Goal: Information Seeking & Learning: Learn about a topic

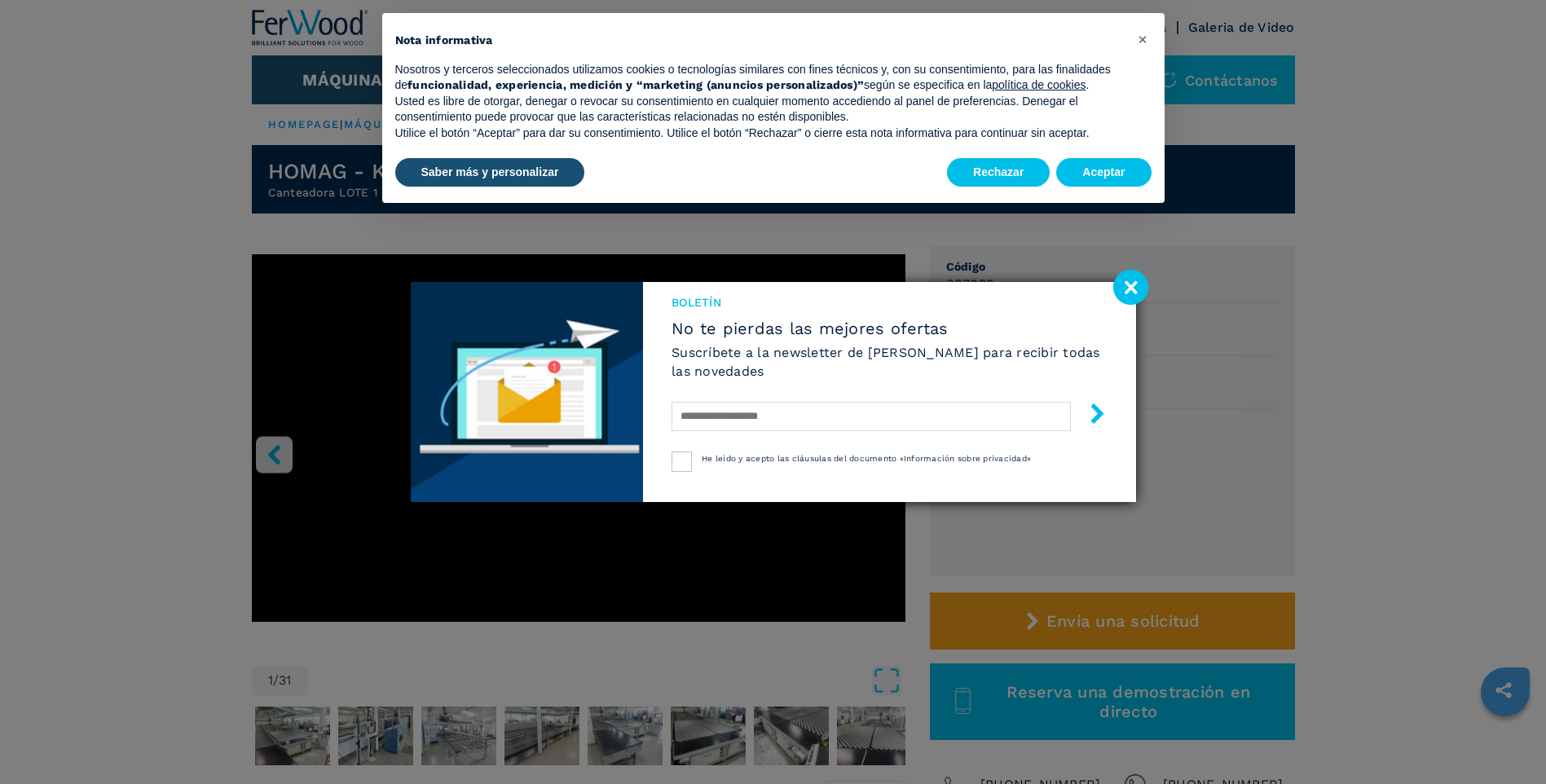
click at [1134, 292] on image at bounding box center [1130, 287] width 35 height 35
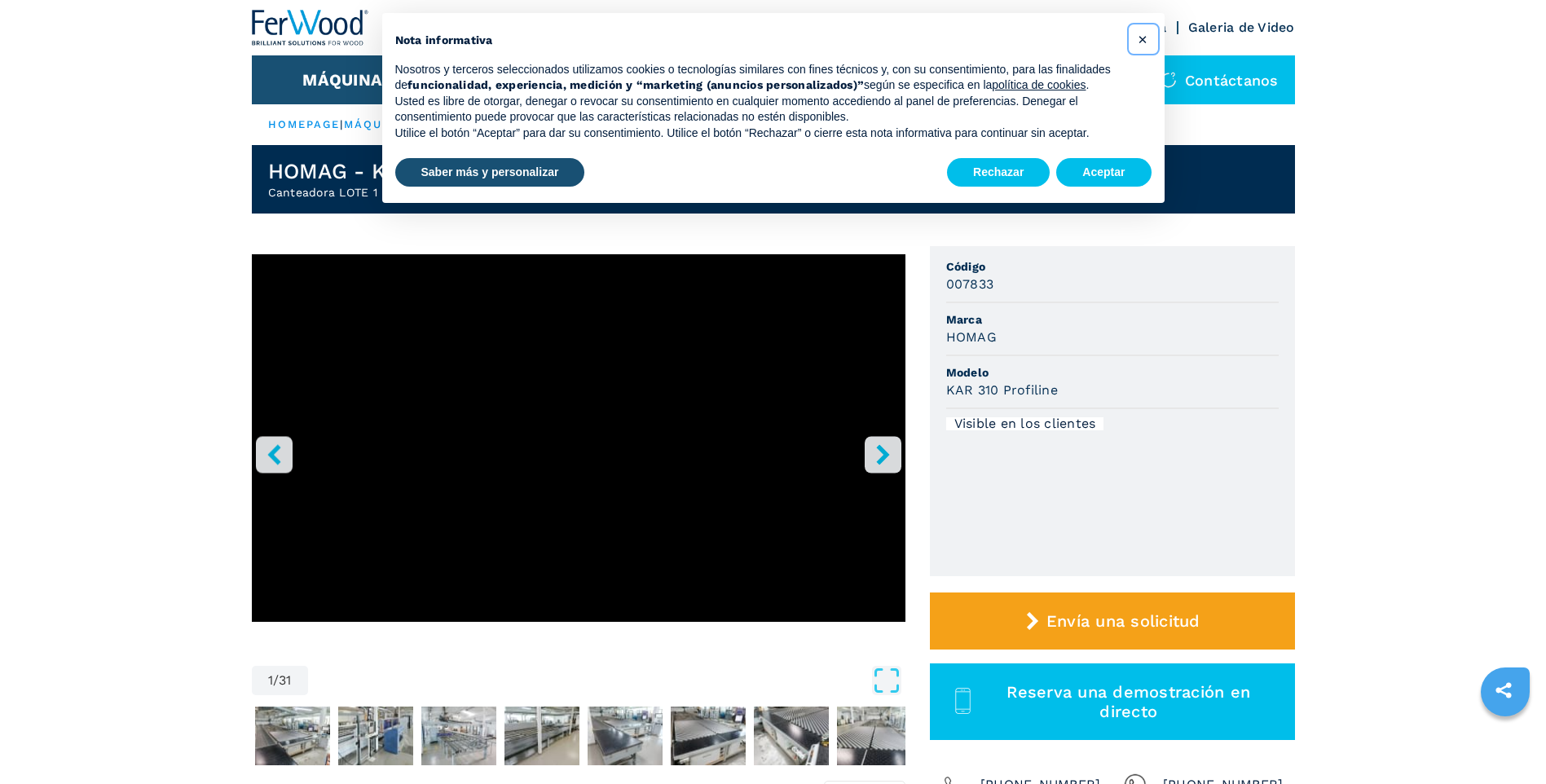
click at [1148, 29] on button "×" at bounding box center [1143, 39] width 26 height 26
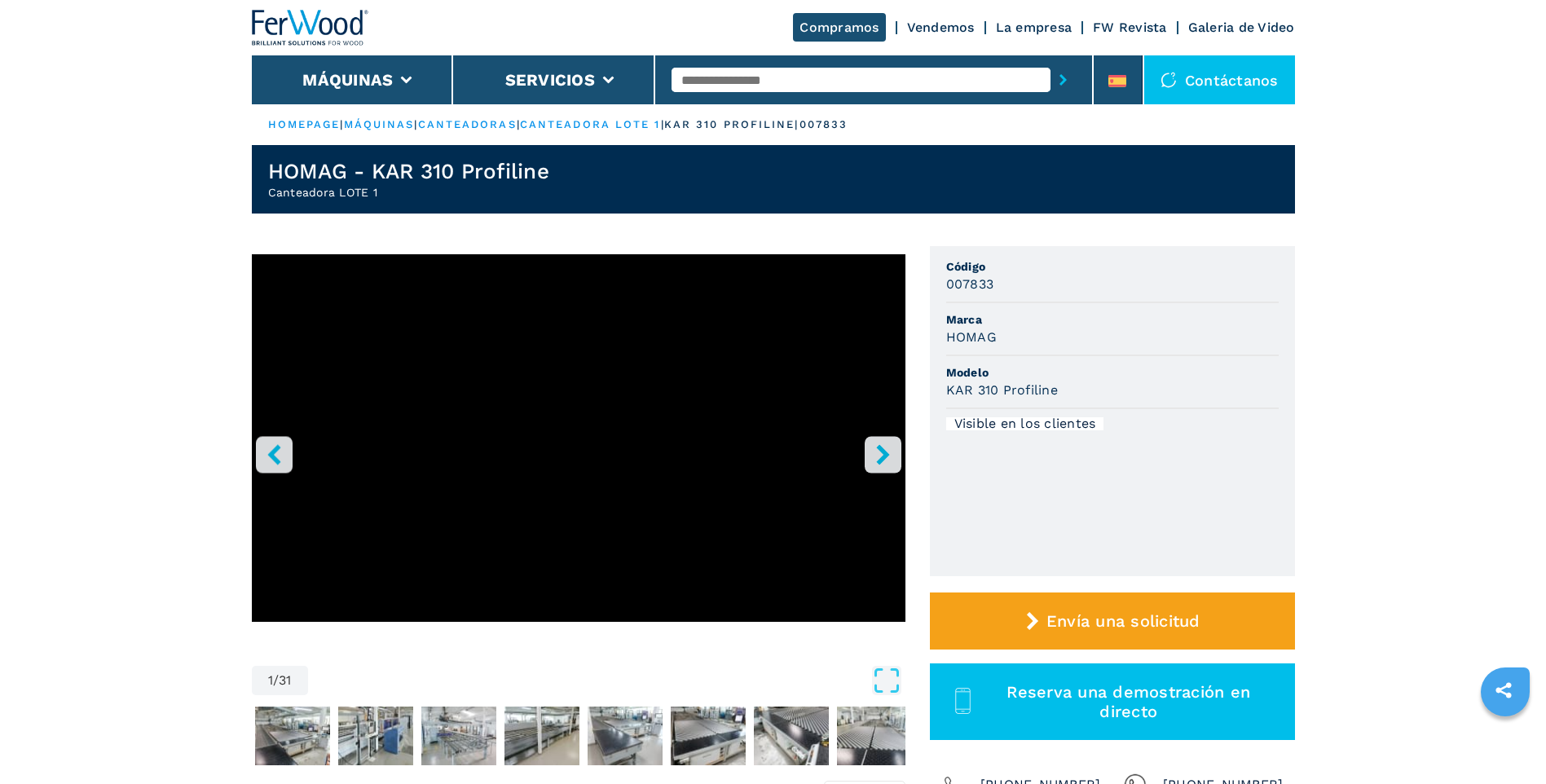
click at [888, 459] on icon "right-button" at bounding box center [883, 454] width 20 height 20
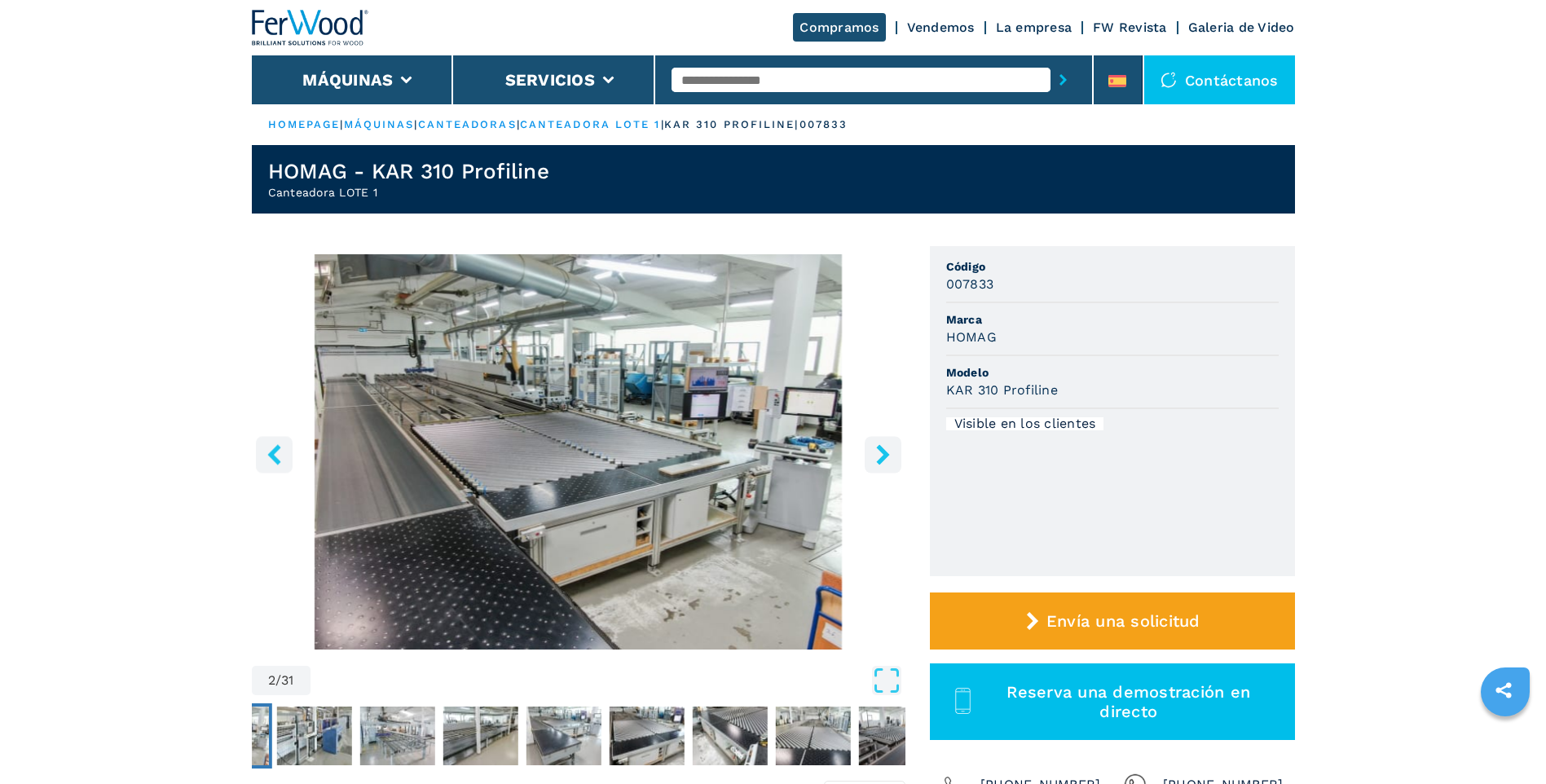
click at [888, 459] on icon "right-button" at bounding box center [883, 454] width 20 height 20
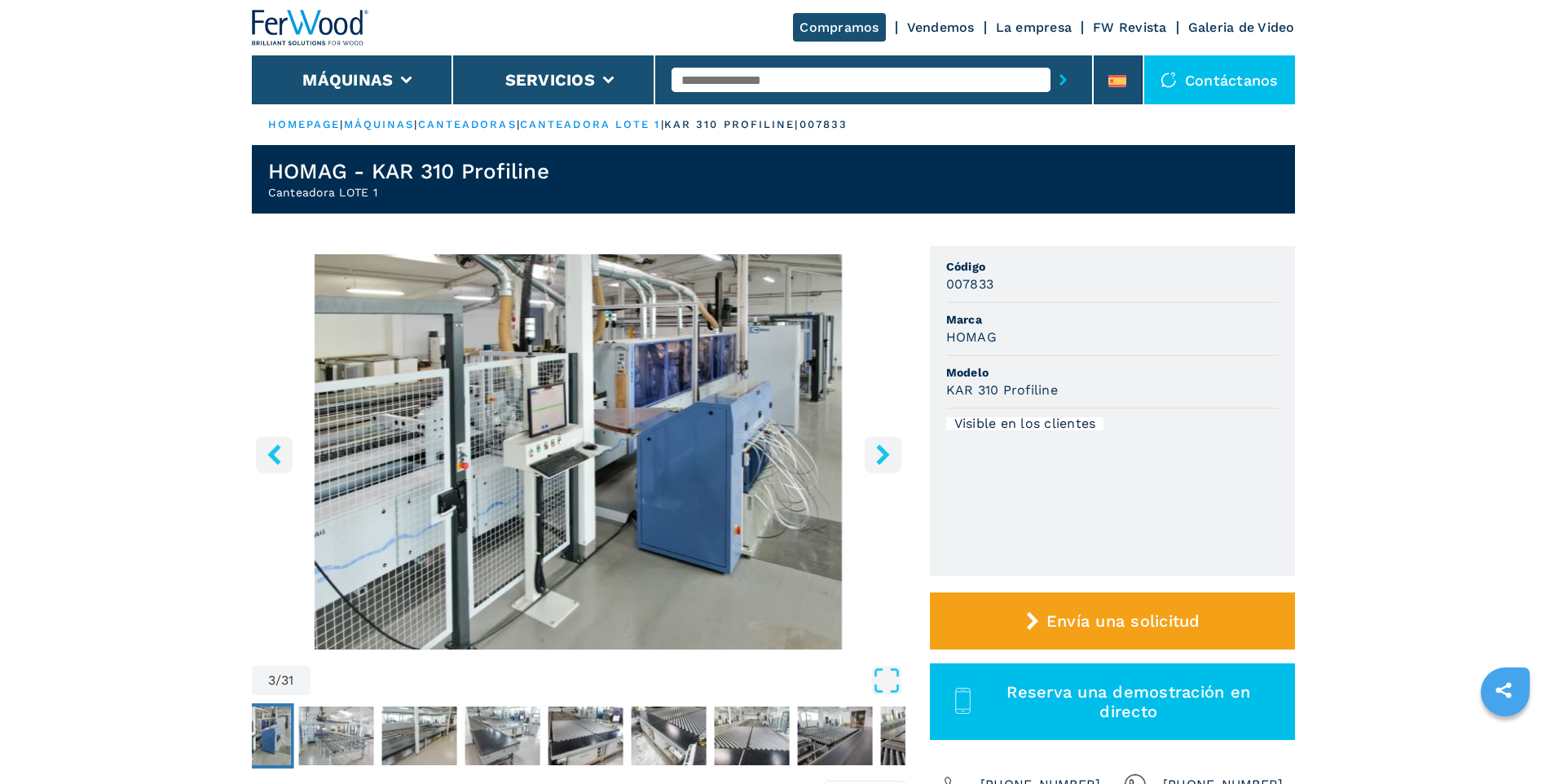
click at [888, 459] on icon "right-button" at bounding box center [883, 454] width 20 height 20
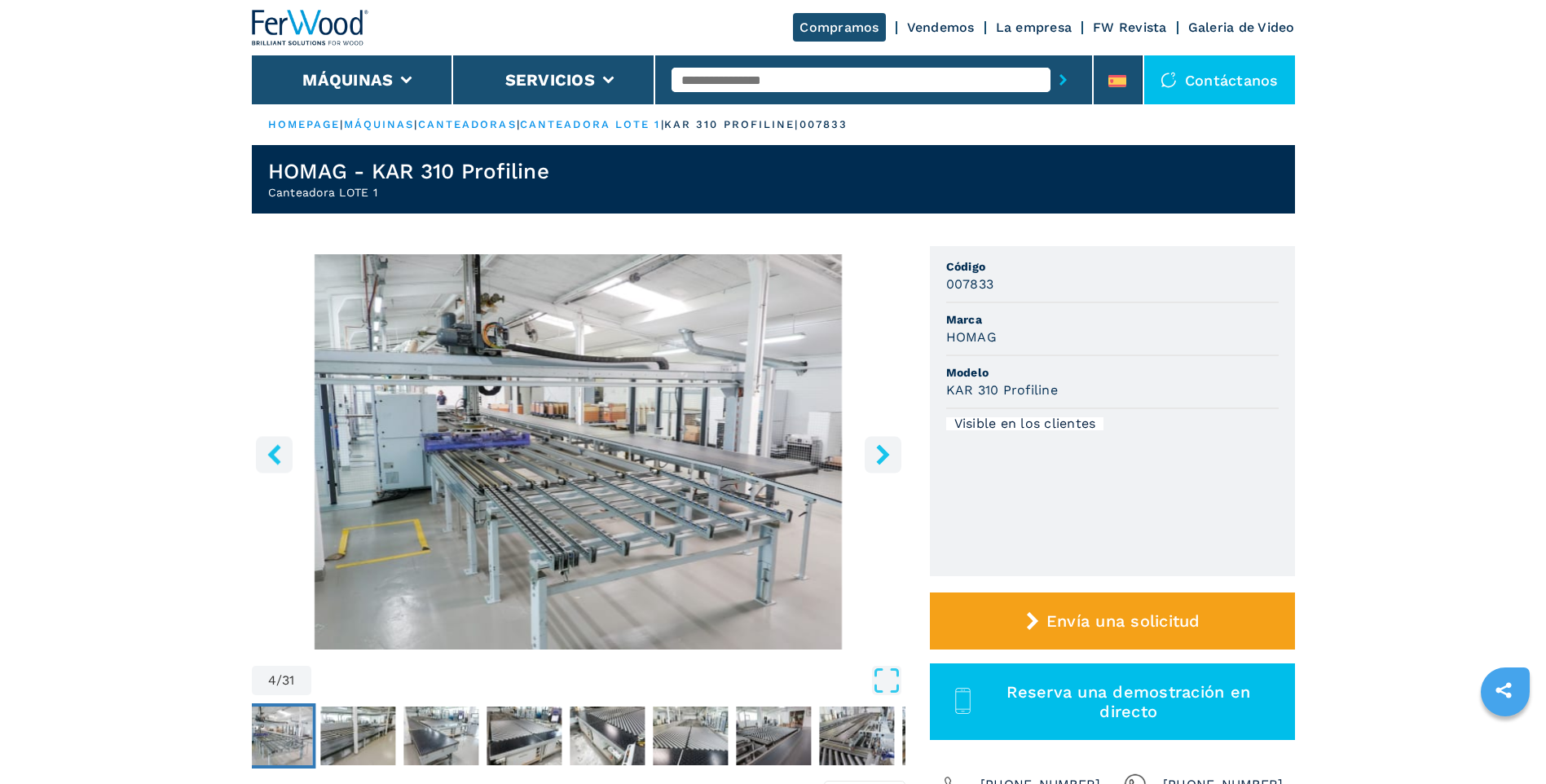
click at [888, 459] on icon "right-button" at bounding box center [883, 454] width 20 height 20
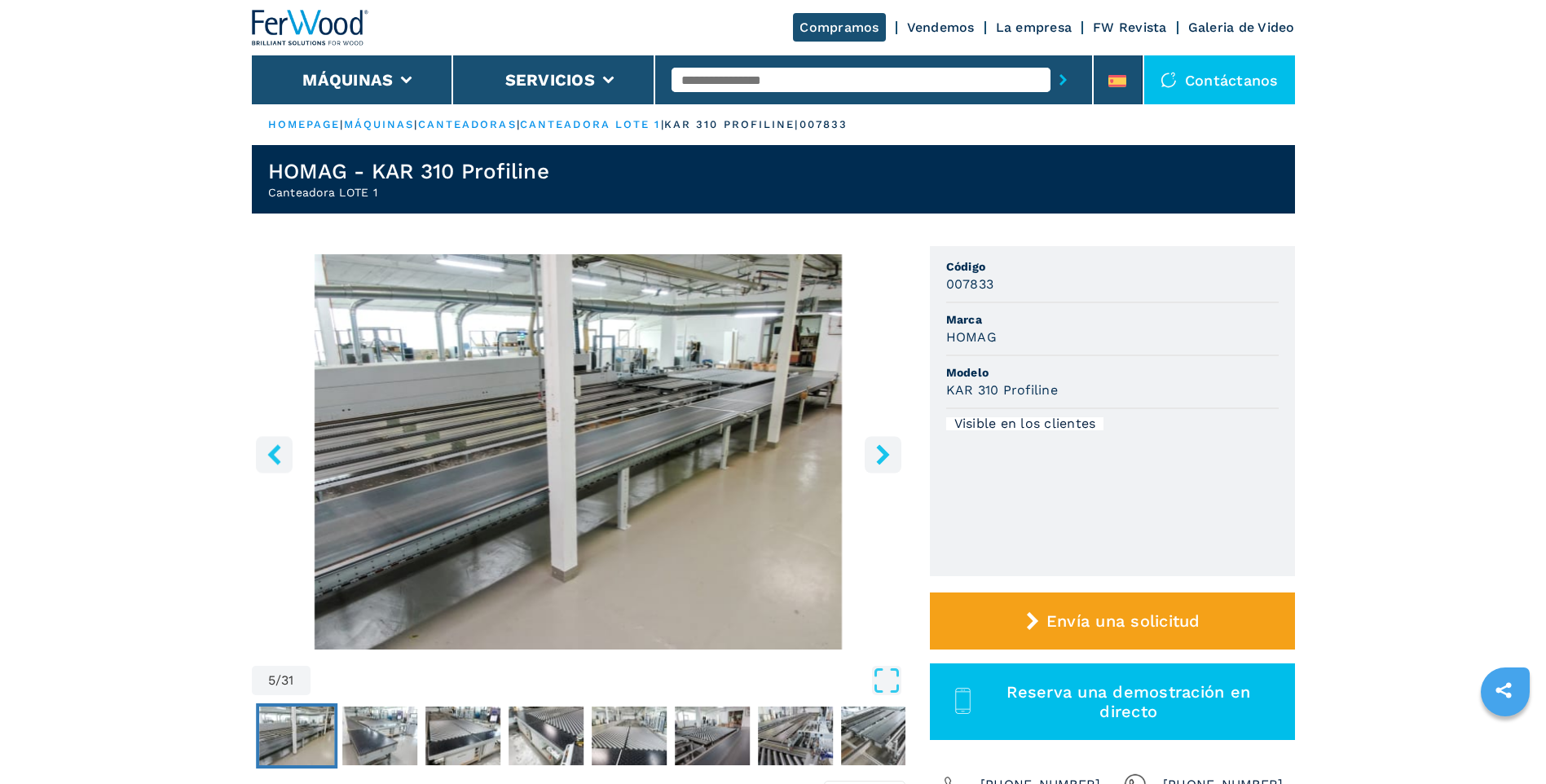
click at [888, 459] on icon "right-button" at bounding box center [883, 454] width 20 height 20
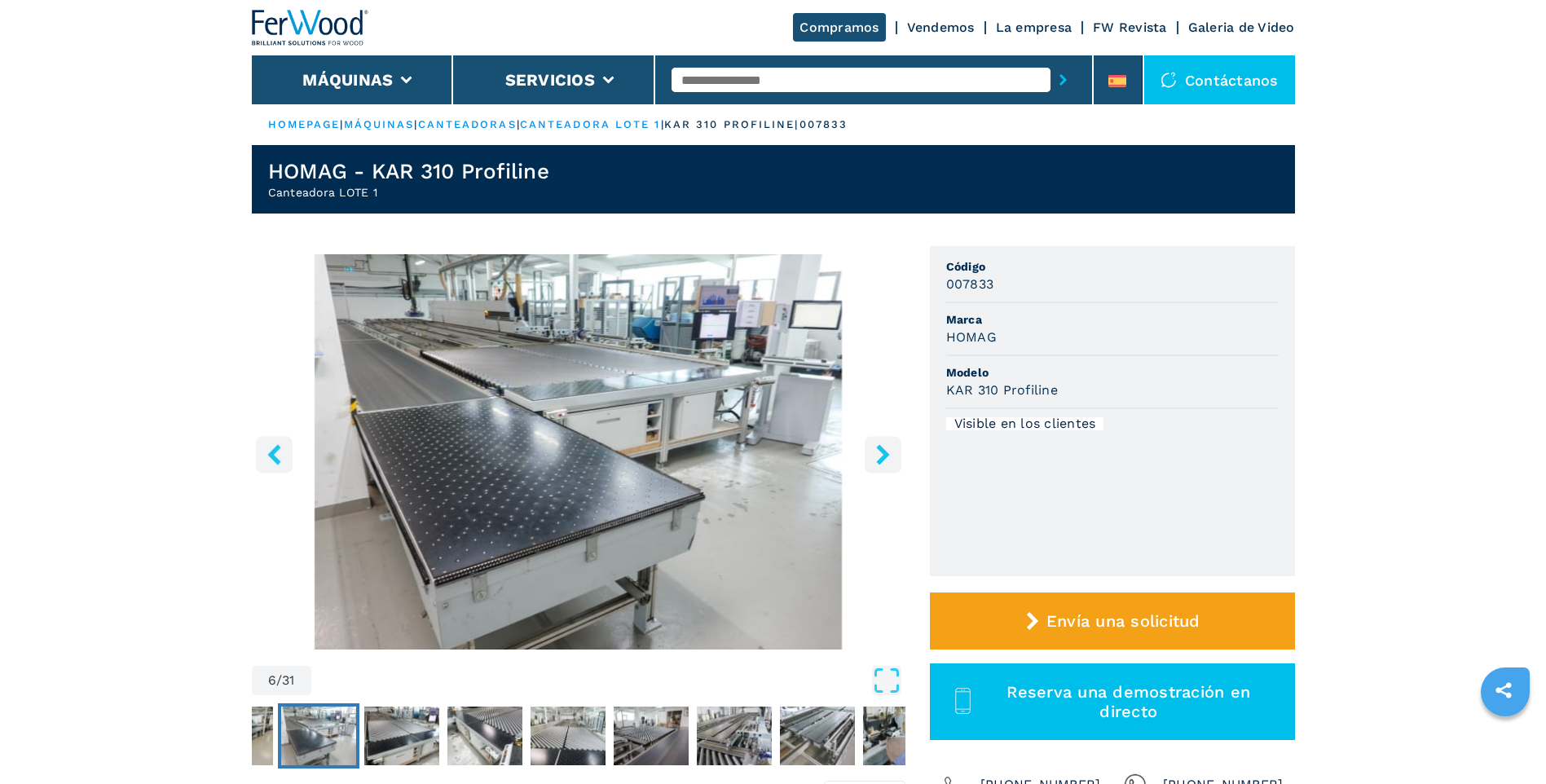
click at [888, 459] on icon "right-button" at bounding box center [883, 454] width 20 height 20
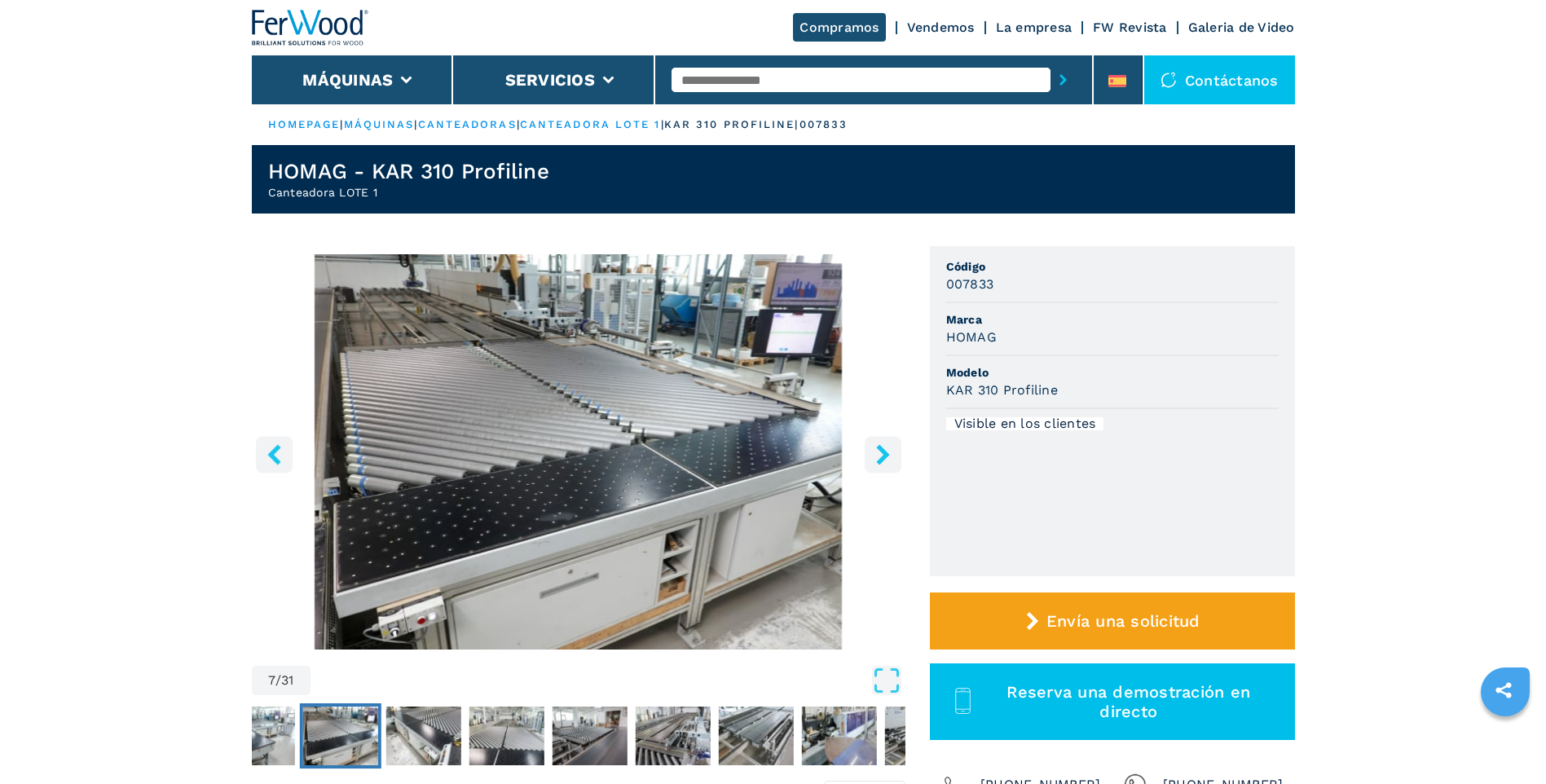
click at [888, 459] on icon "right-button" at bounding box center [883, 454] width 20 height 20
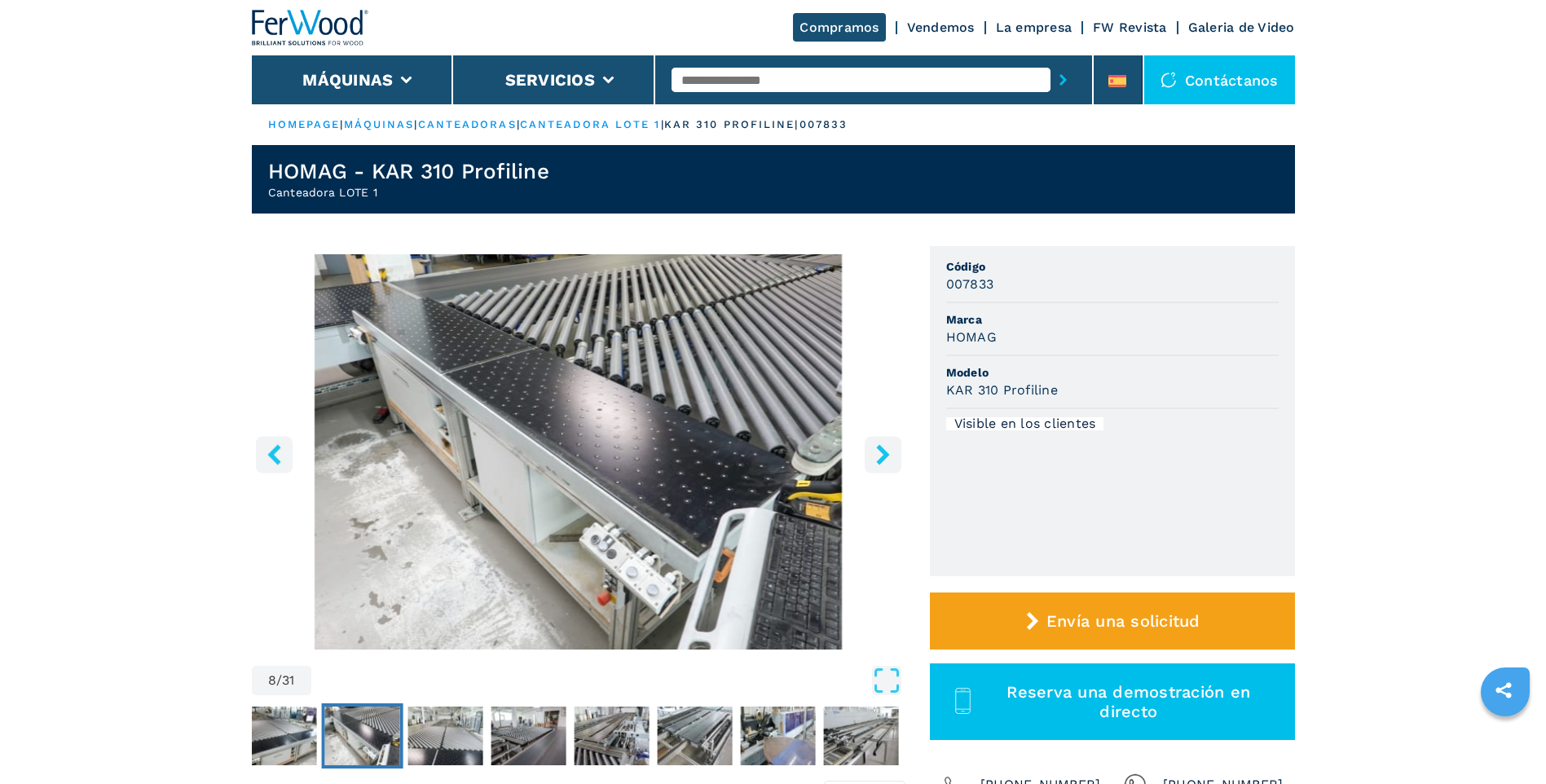
click at [888, 459] on icon "right-button" at bounding box center [883, 454] width 20 height 20
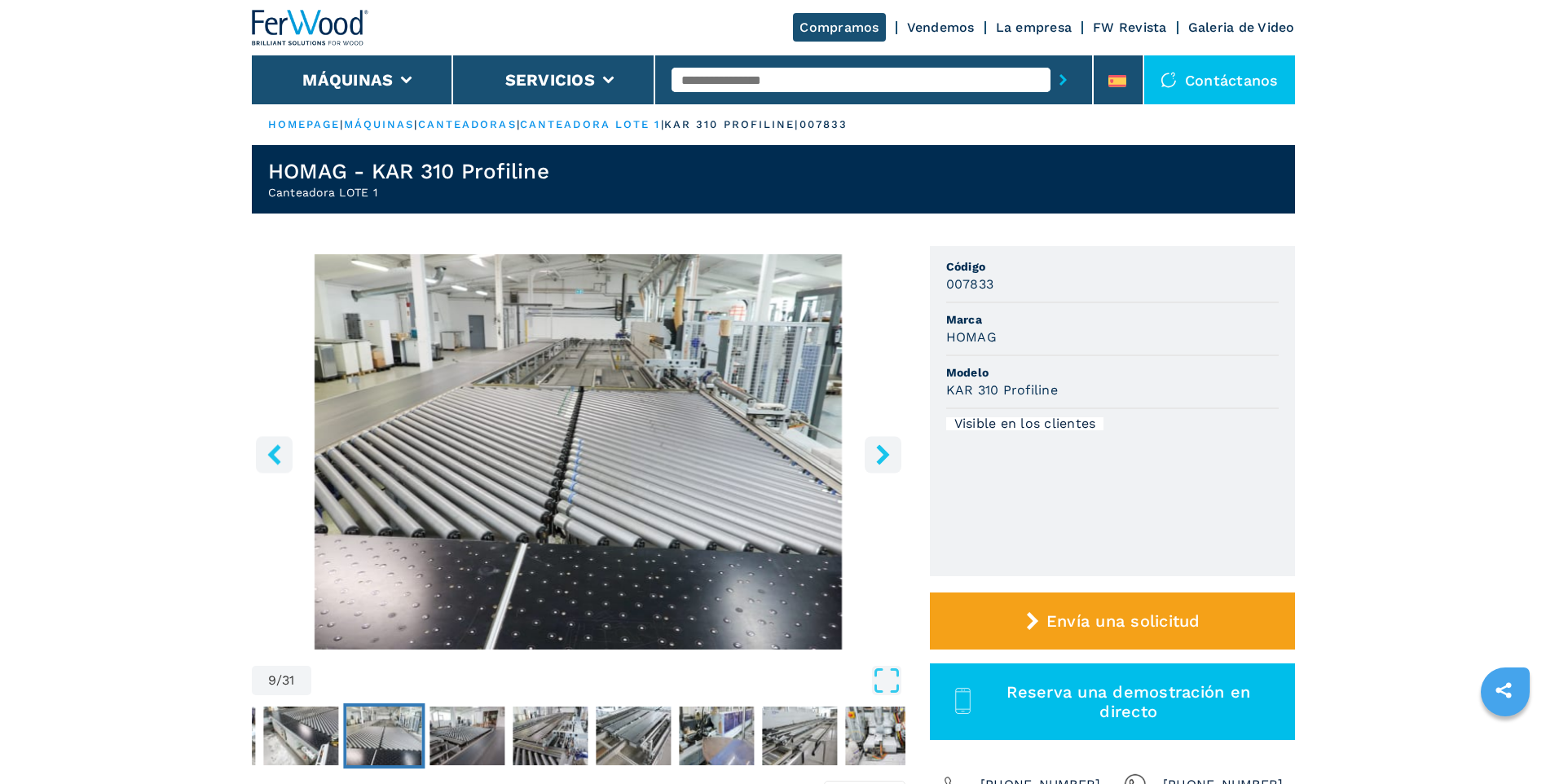
click at [888, 459] on icon "right-button" at bounding box center [883, 454] width 20 height 20
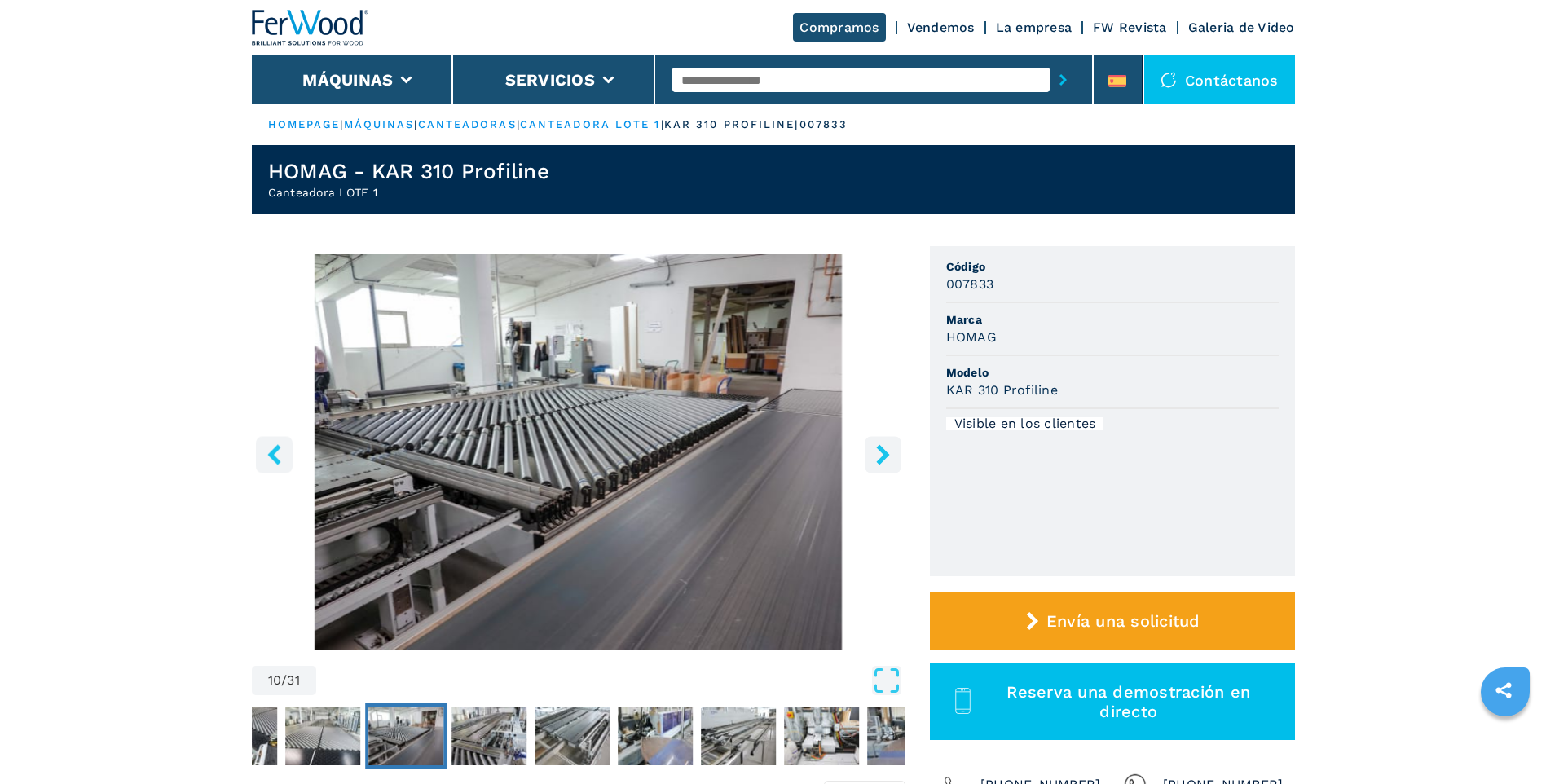
click at [888, 459] on icon "right-button" at bounding box center [883, 454] width 20 height 20
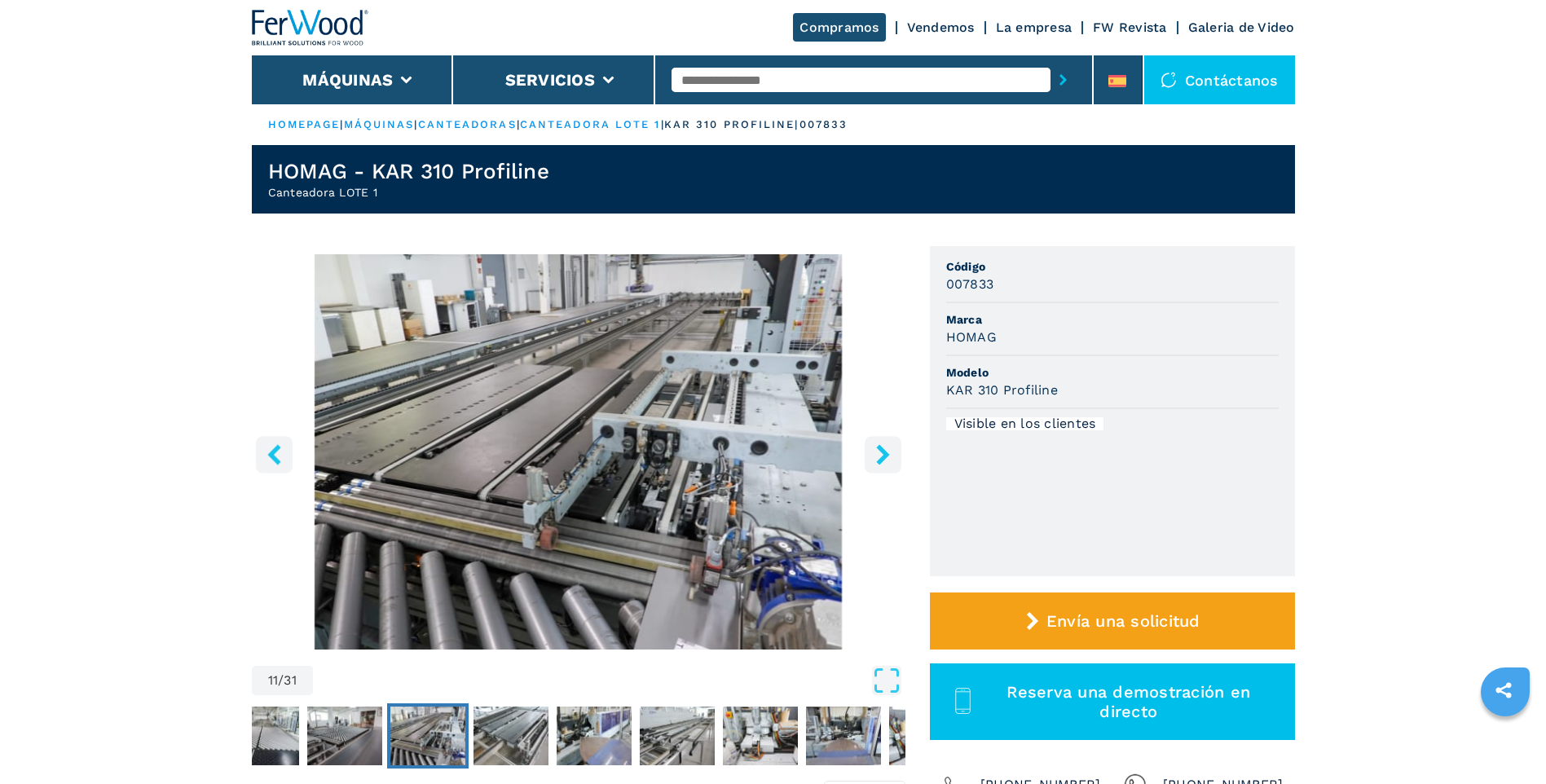
click at [888, 459] on icon "right-button" at bounding box center [883, 454] width 20 height 20
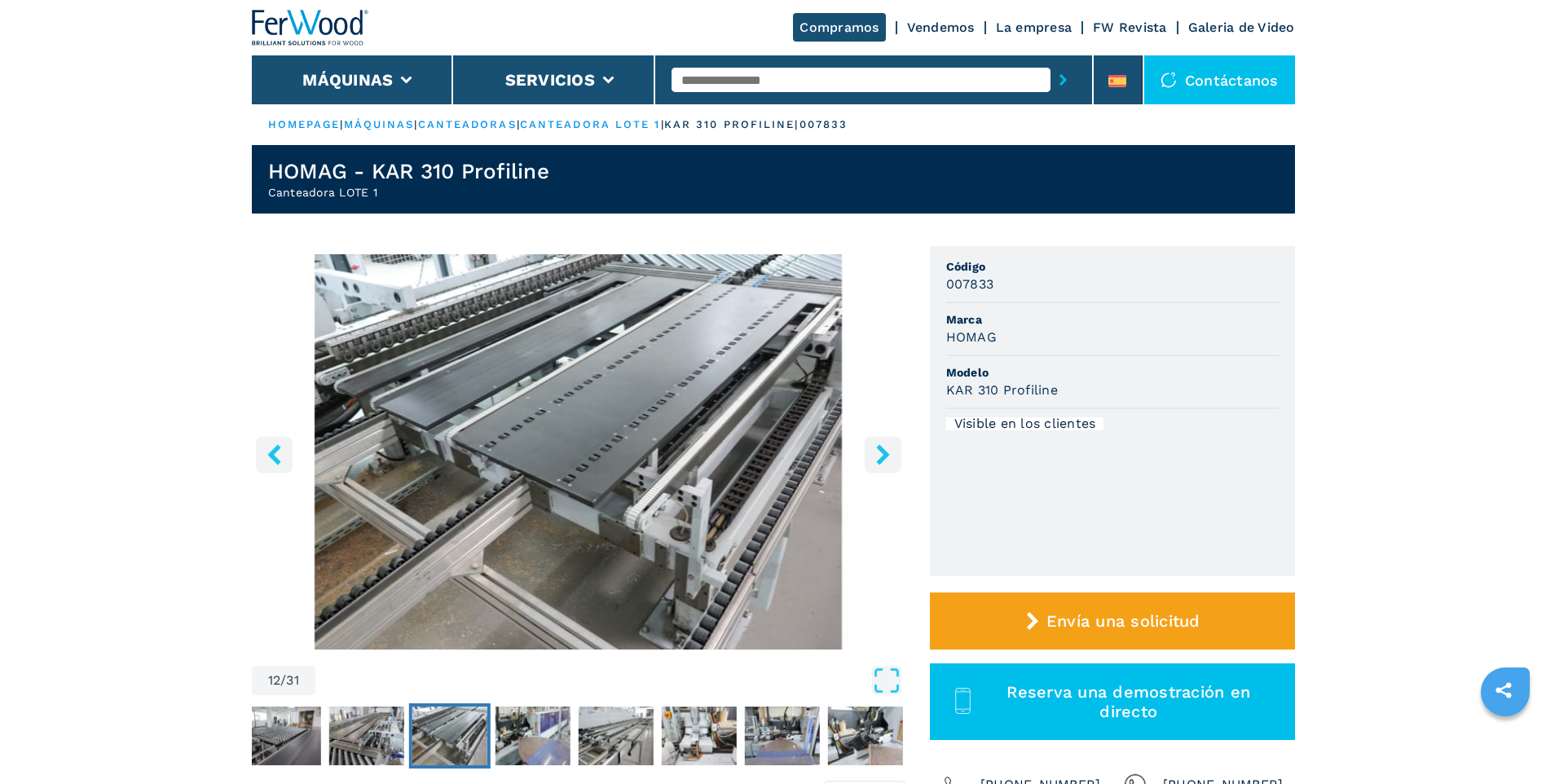
click at [888, 459] on icon "right-button" at bounding box center [883, 454] width 20 height 20
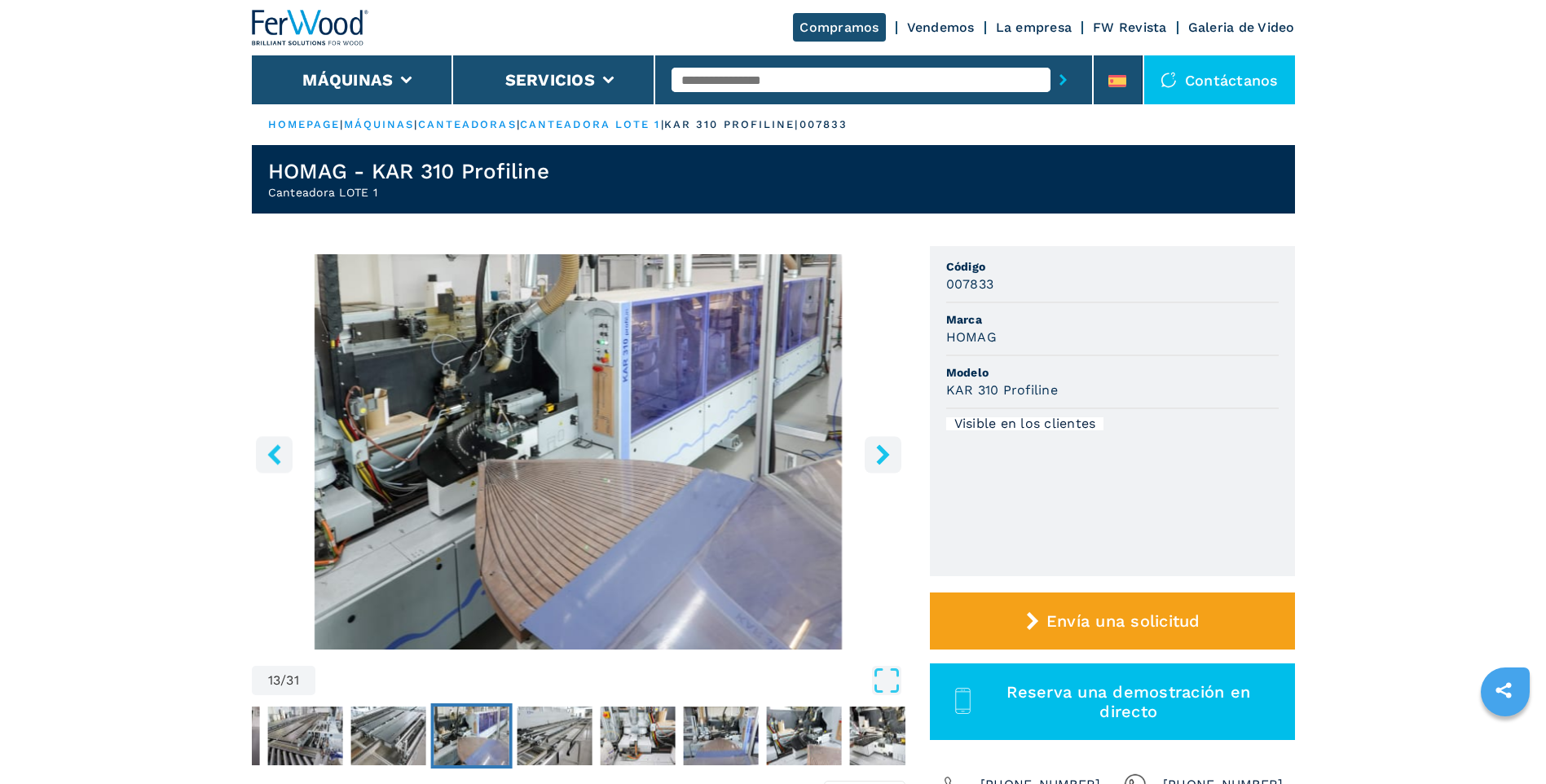
click at [888, 459] on icon "right-button" at bounding box center [883, 454] width 20 height 20
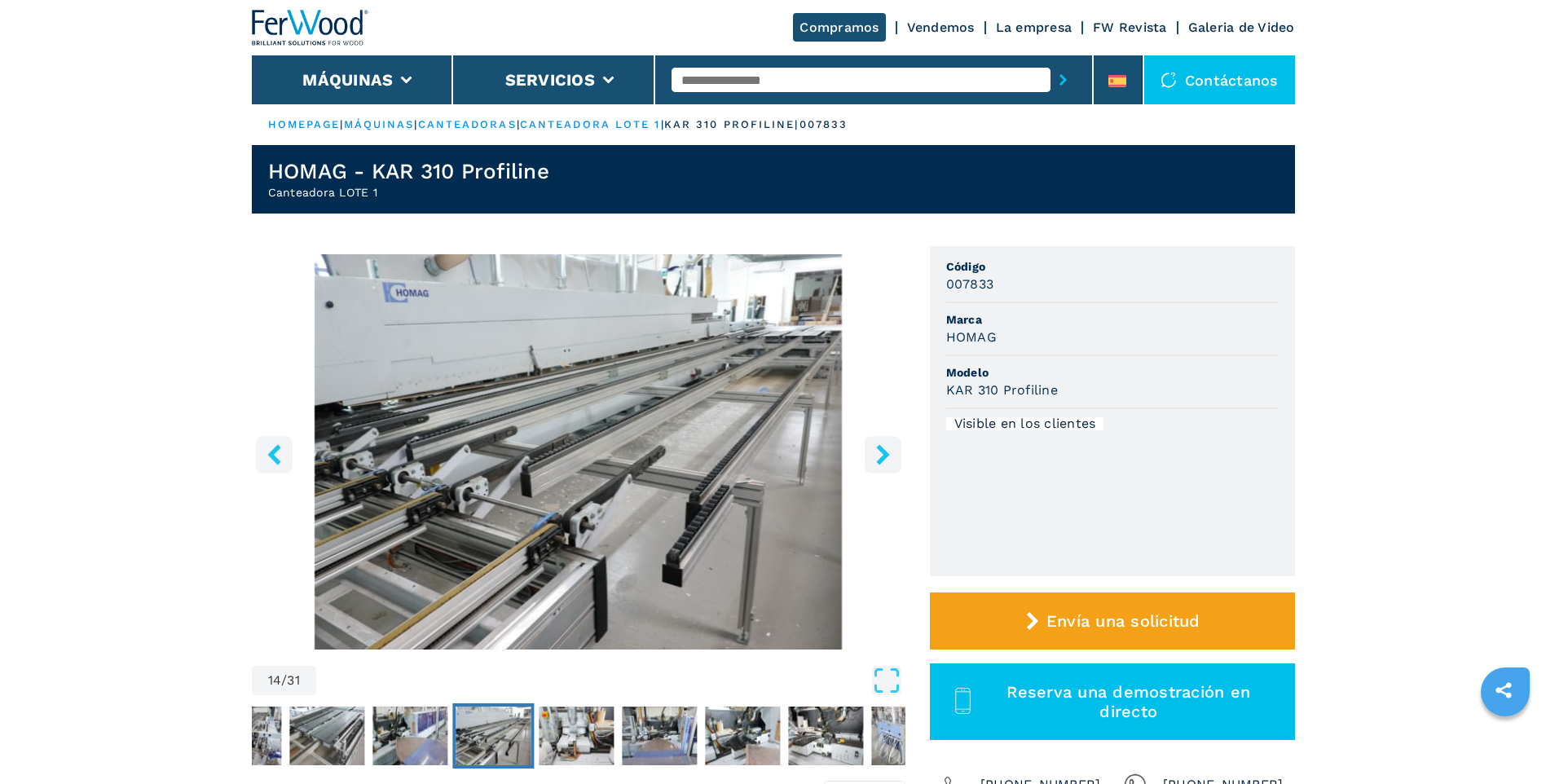
click at [888, 459] on icon "right-button" at bounding box center [883, 454] width 20 height 20
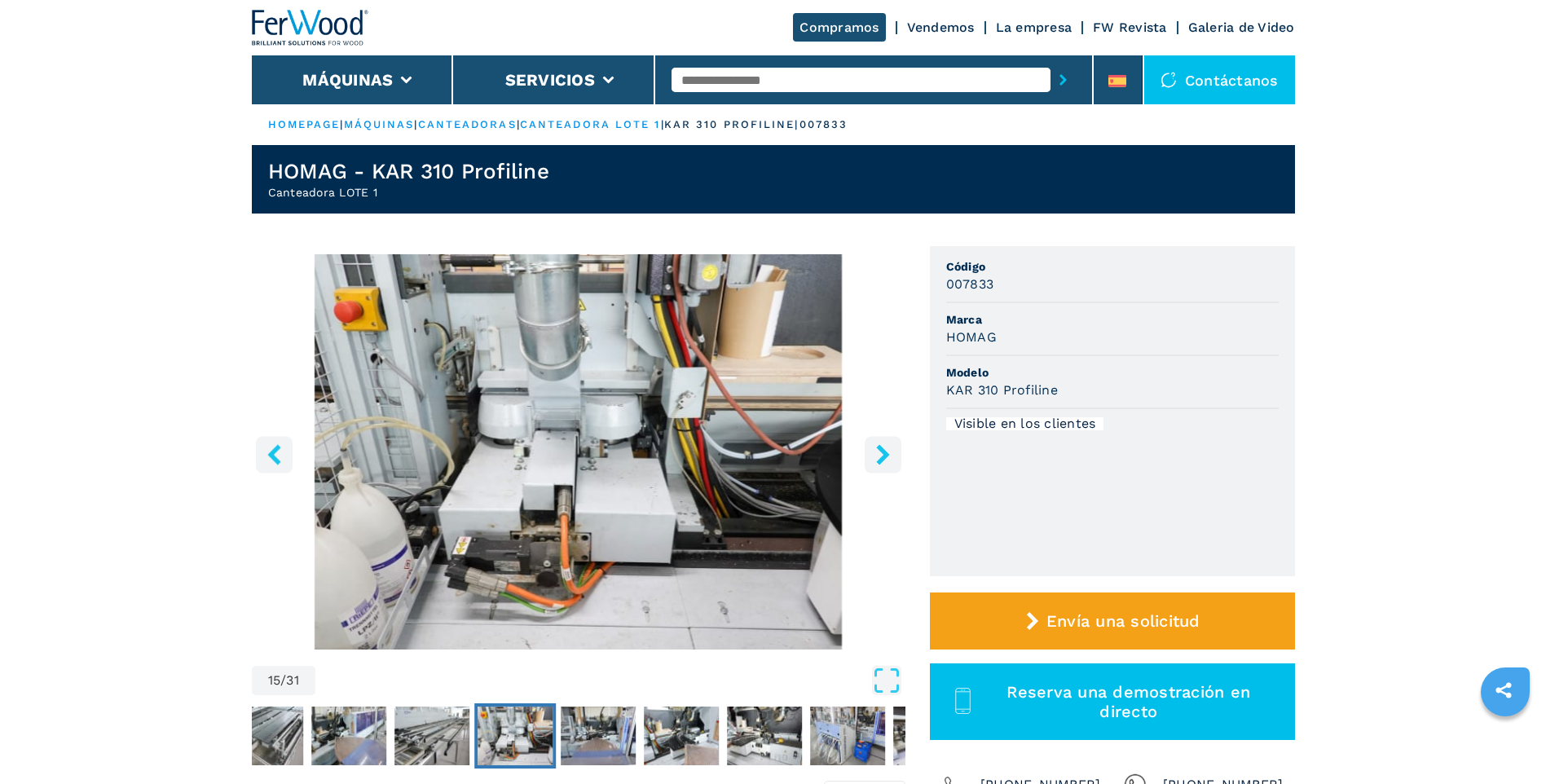
click at [888, 459] on icon "right-button" at bounding box center [883, 454] width 20 height 20
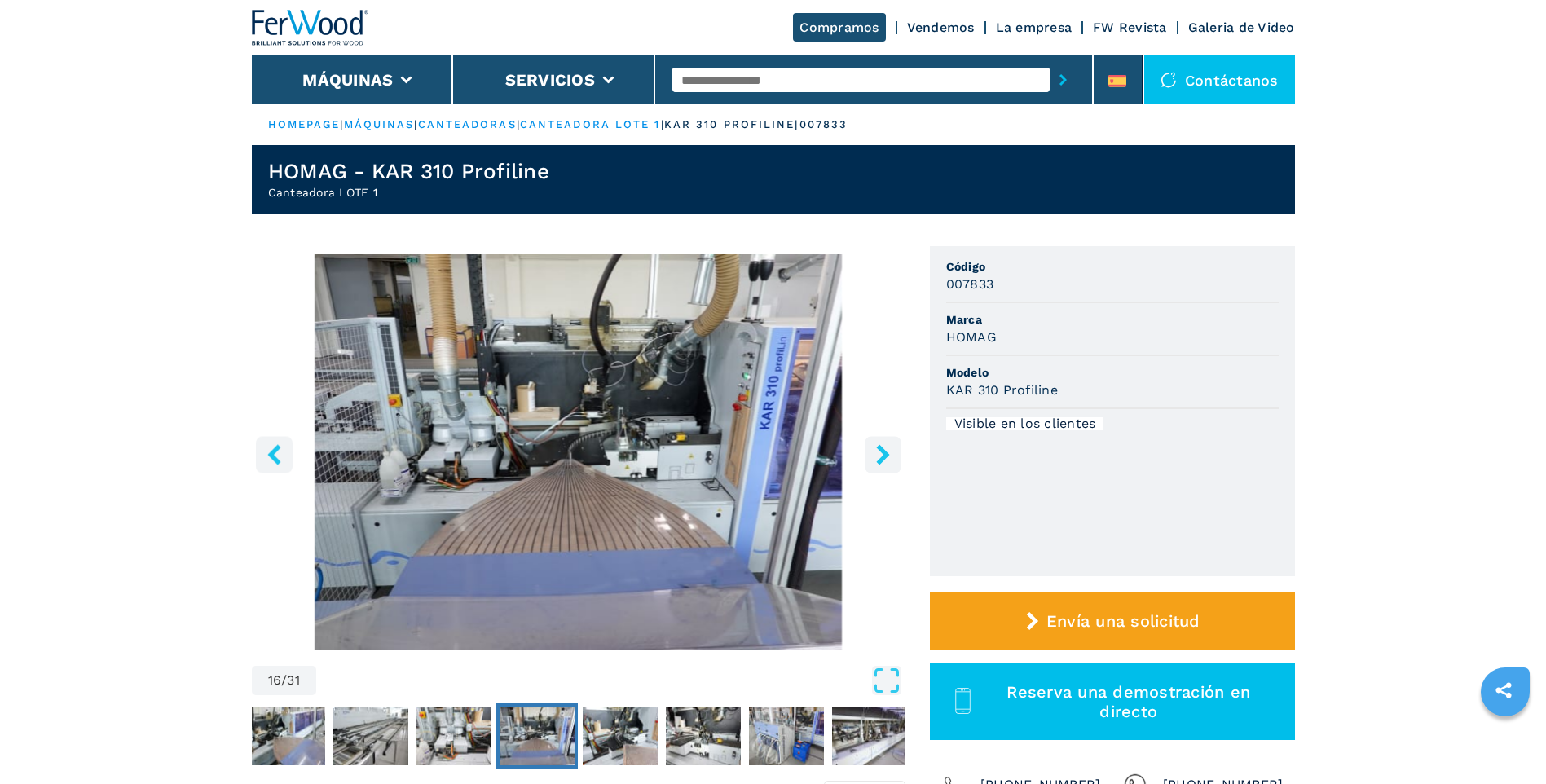
click at [888, 459] on icon "right-button" at bounding box center [883, 454] width 20 height 20
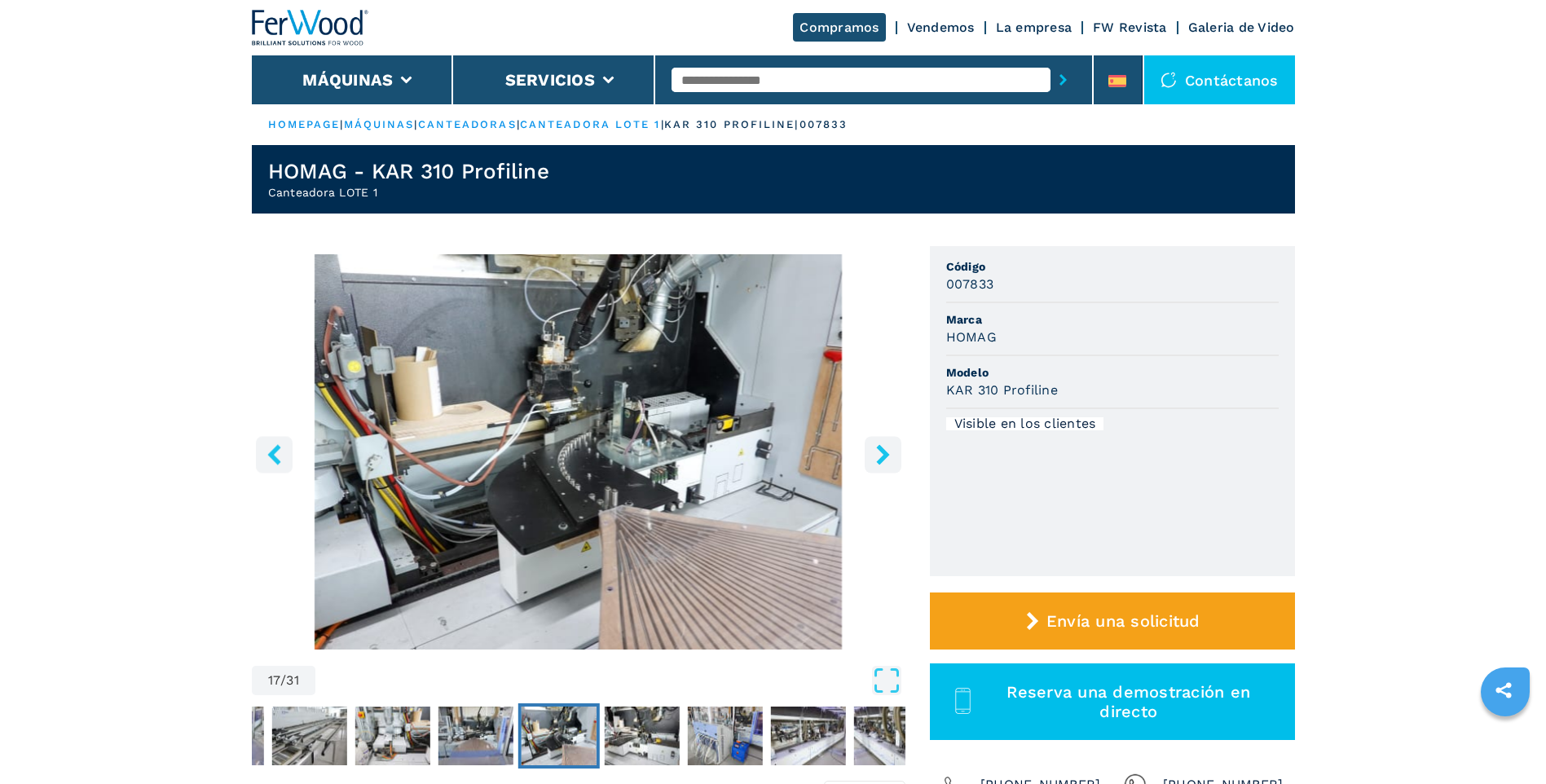
click at [888, 459] on icon "right-button" at bounding box center [883, 454] width 20 height 20
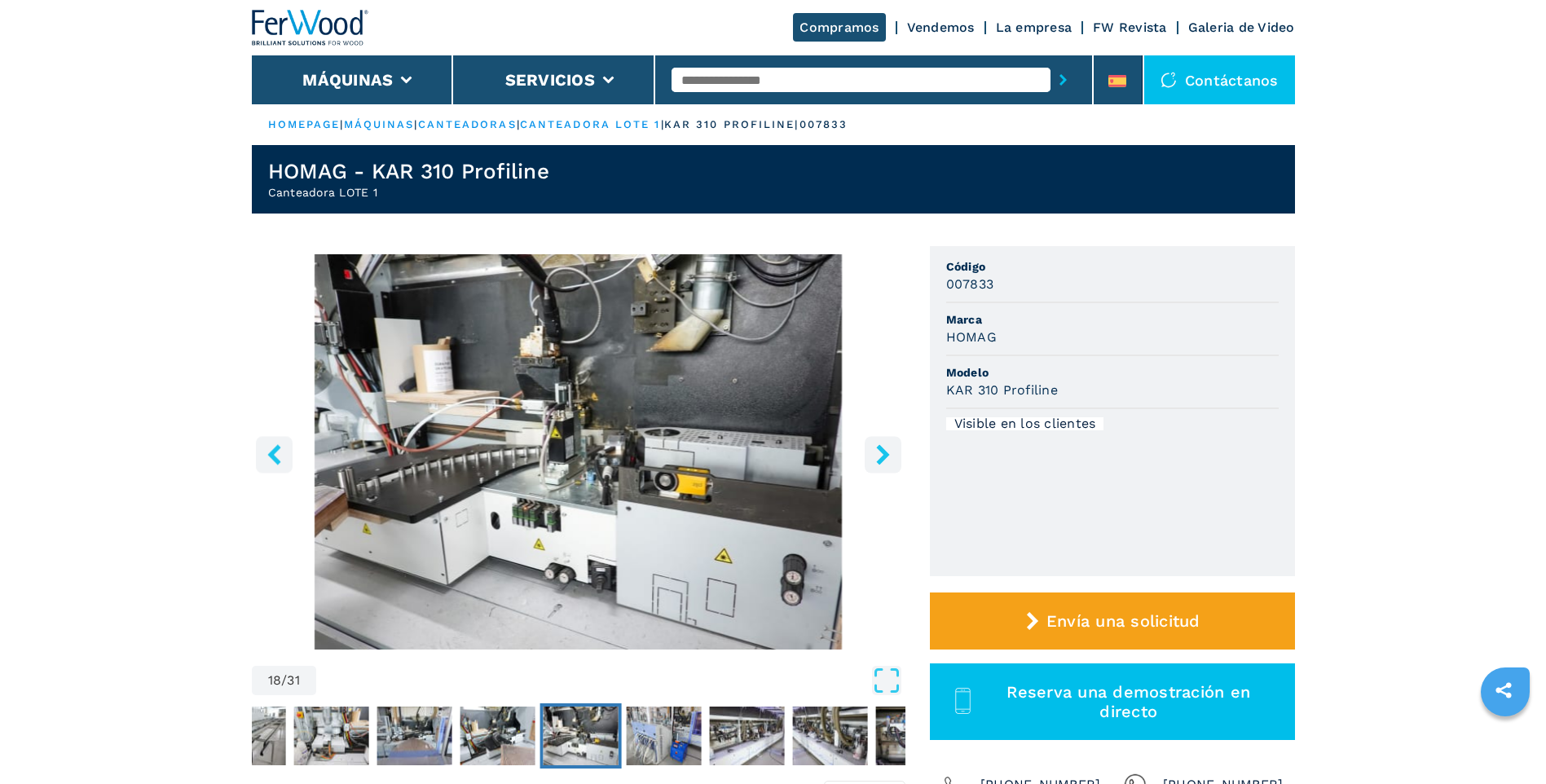
click at [888, 459] on icon "right-button" at bounding box center [883, 454] width 20 height 20
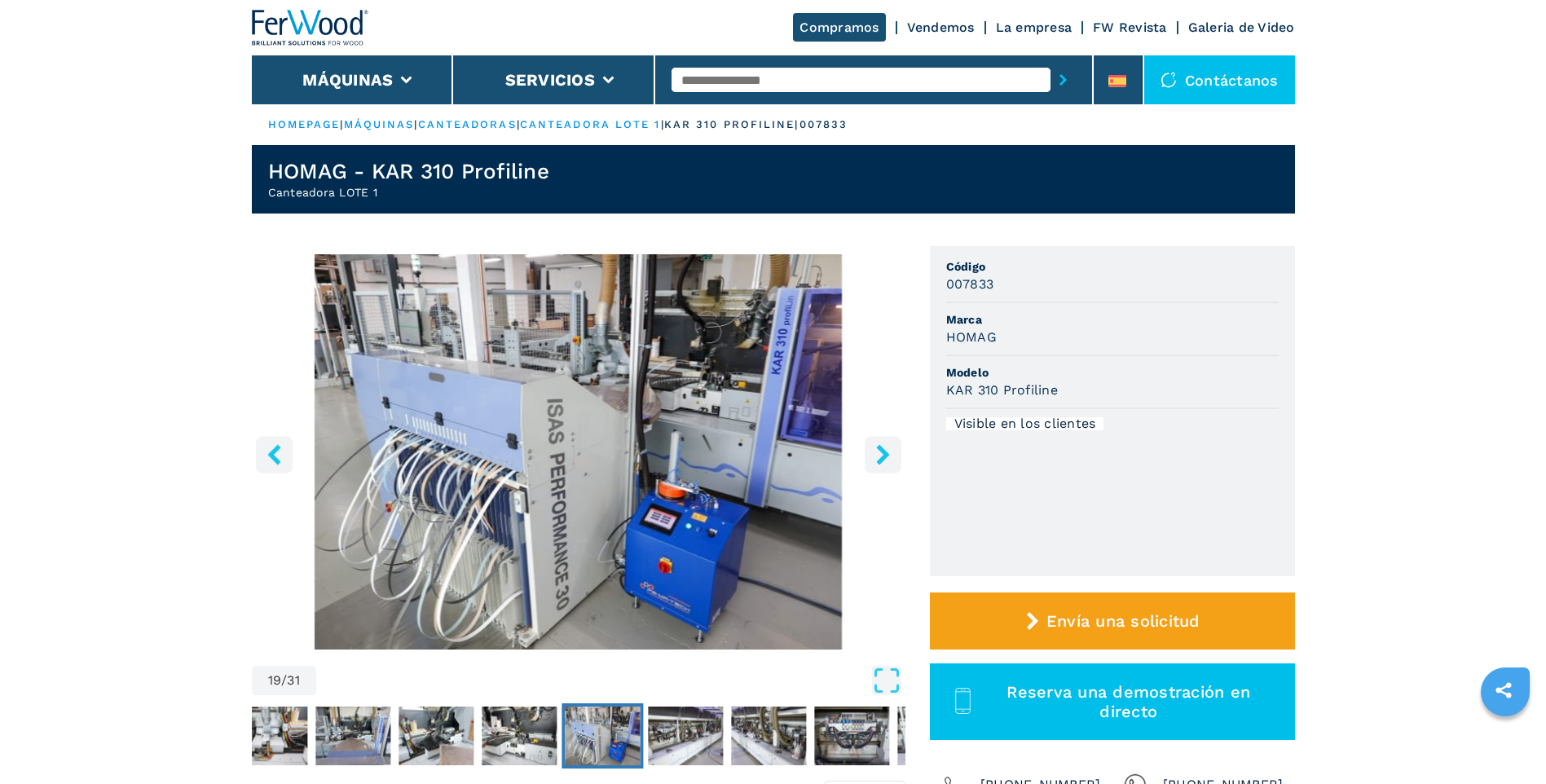
click at [888, 459] on icon "right-button" at bounding box center [883, 454] width 20 height 20
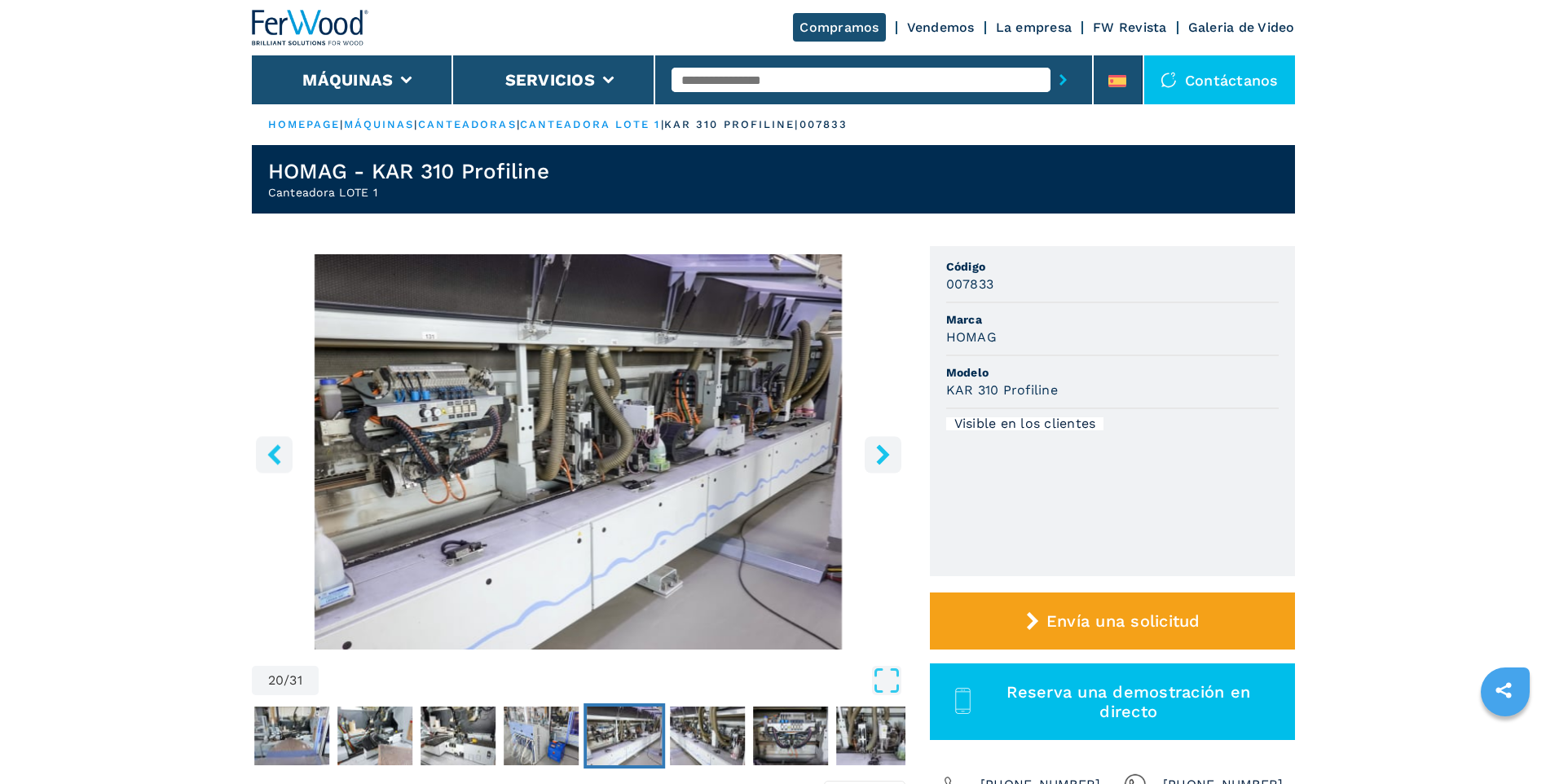
click at [888, 459] on icon "right-button" at bounding box center [883, 454] width 20 height 20
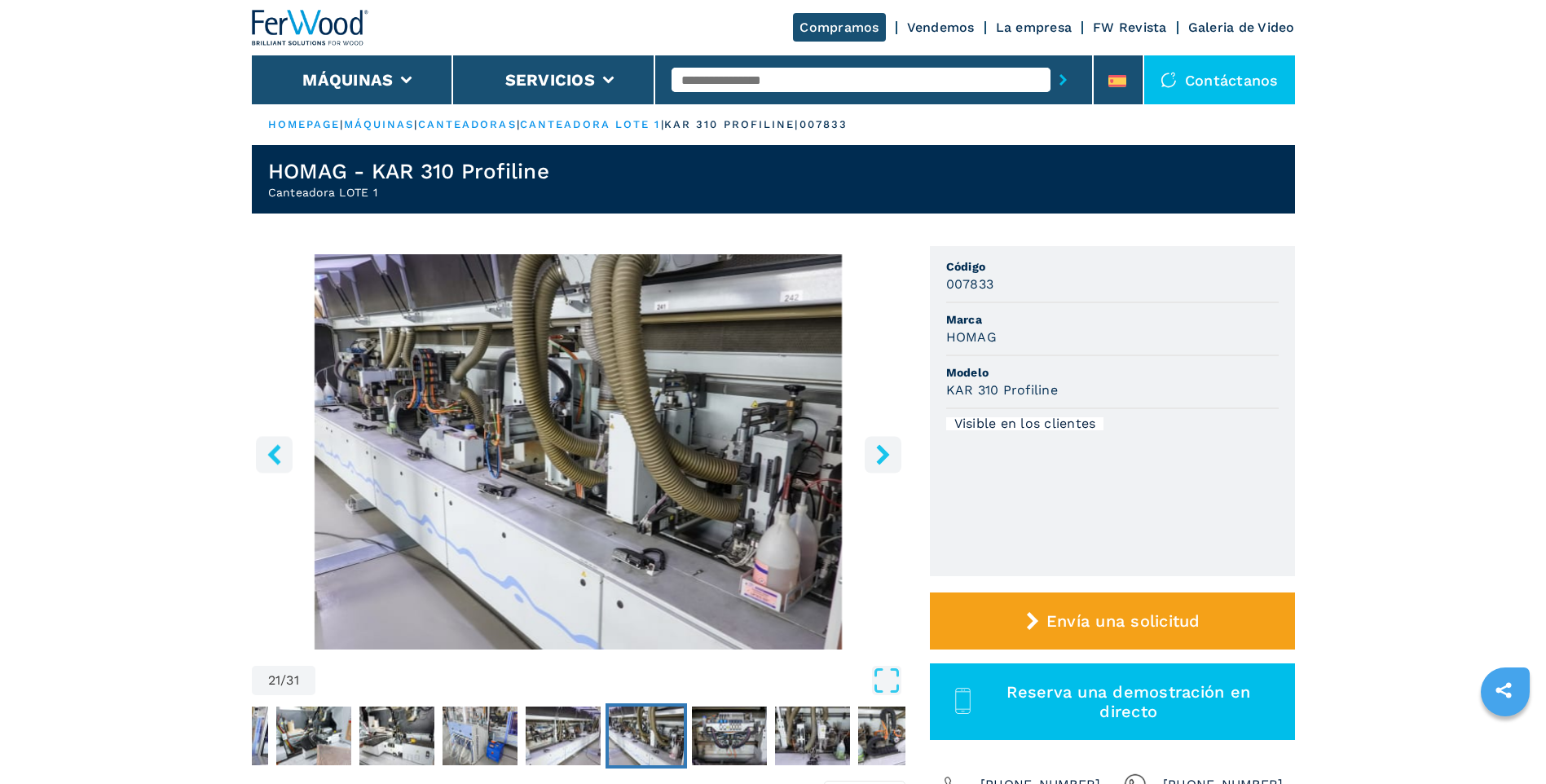
click at [888, 459] on icon "right-button" at bounding box center [883, 454] width 20 height 20
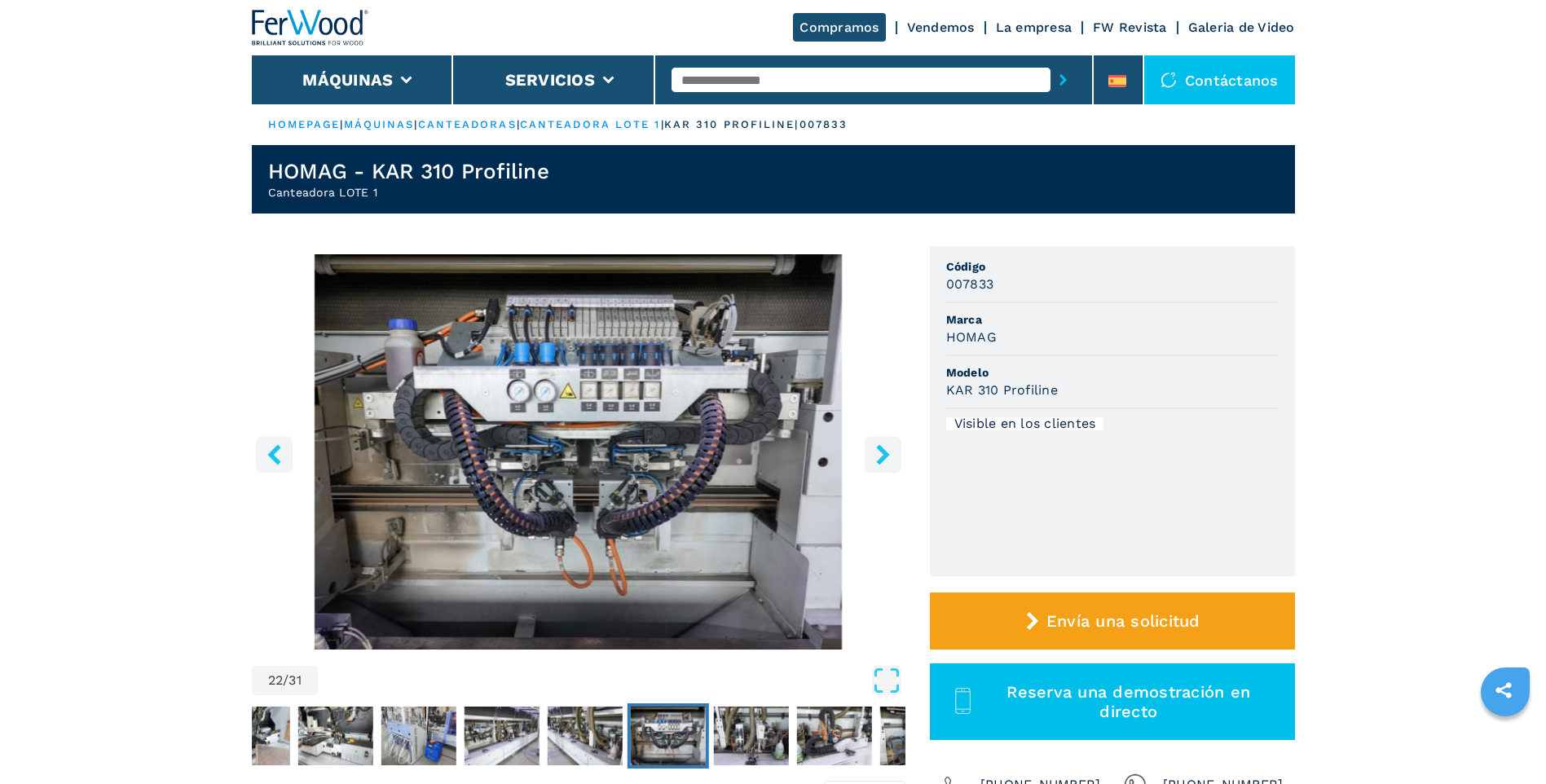
click at [888, 459] on icon "right-button" at bounding box center [883, 454] width 20 height 20
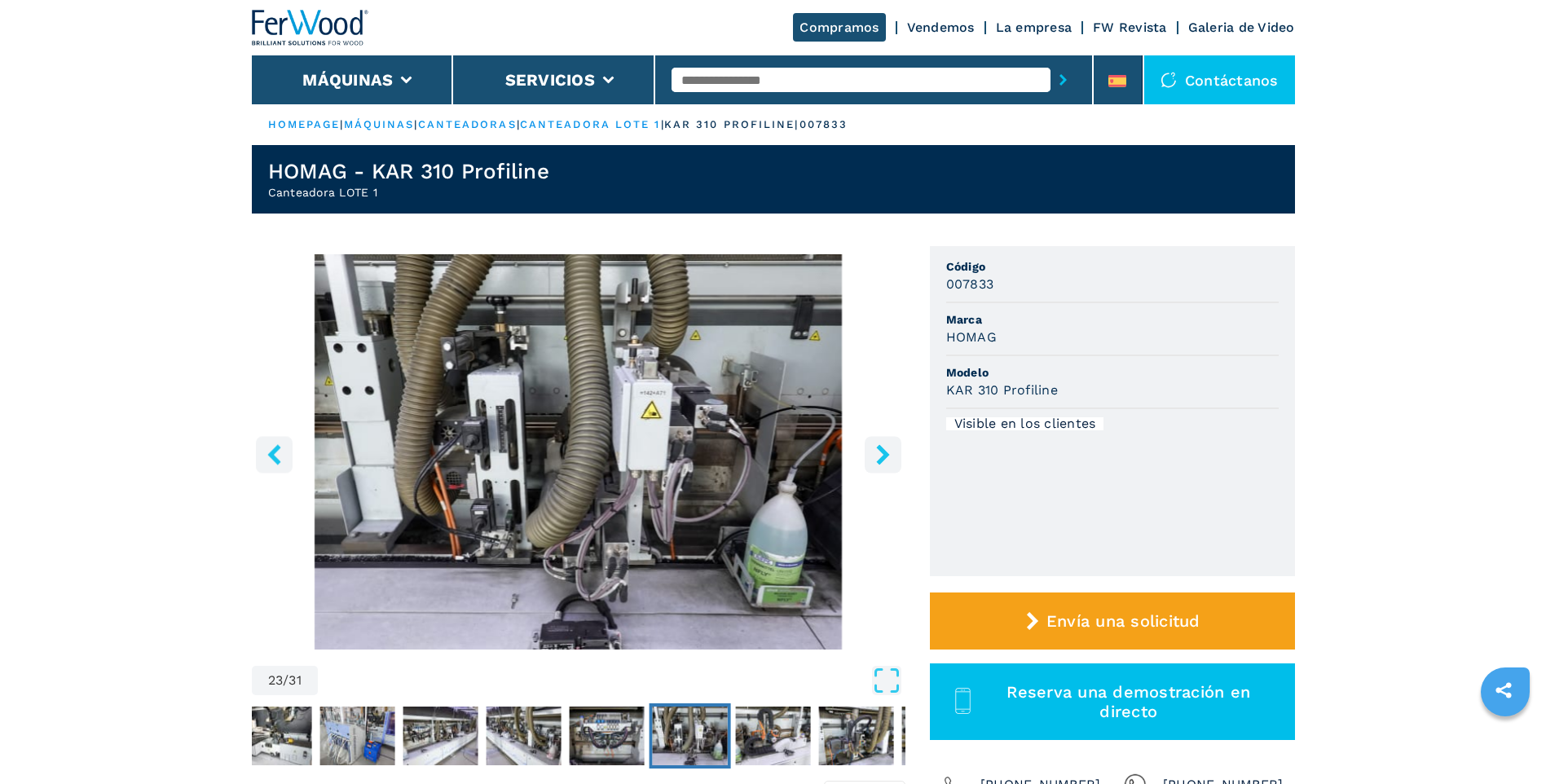
click at [888, 459] on icon "right-button" at bounding box center [883, 454] width 20 height 20
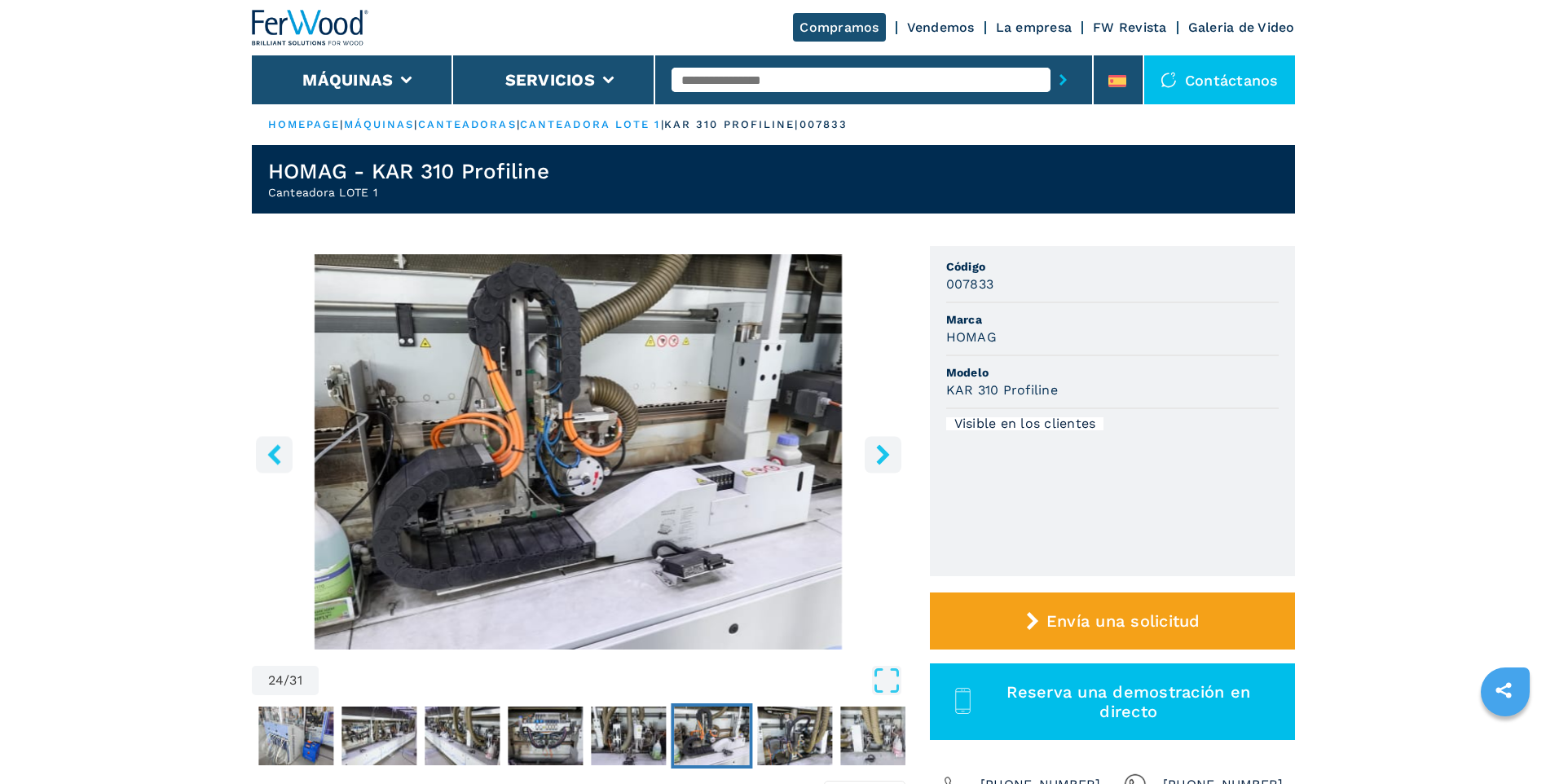
click at [888, 459] on icon "right-button" at bounding box center [883, 454] width 20 height 20
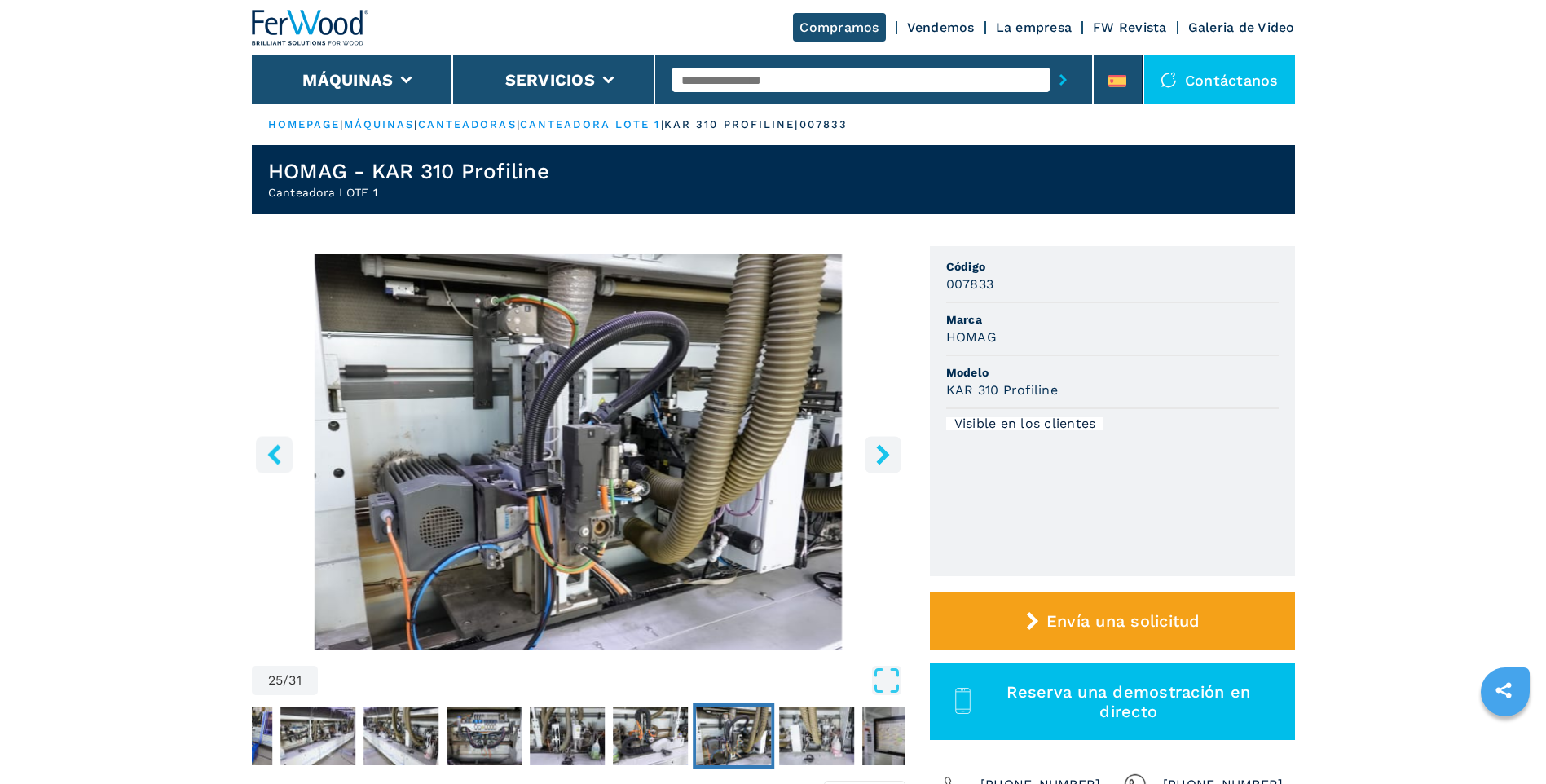
click at [888, 459] on icon "right-button" at bounding box center [883, 454] width 20 height 20
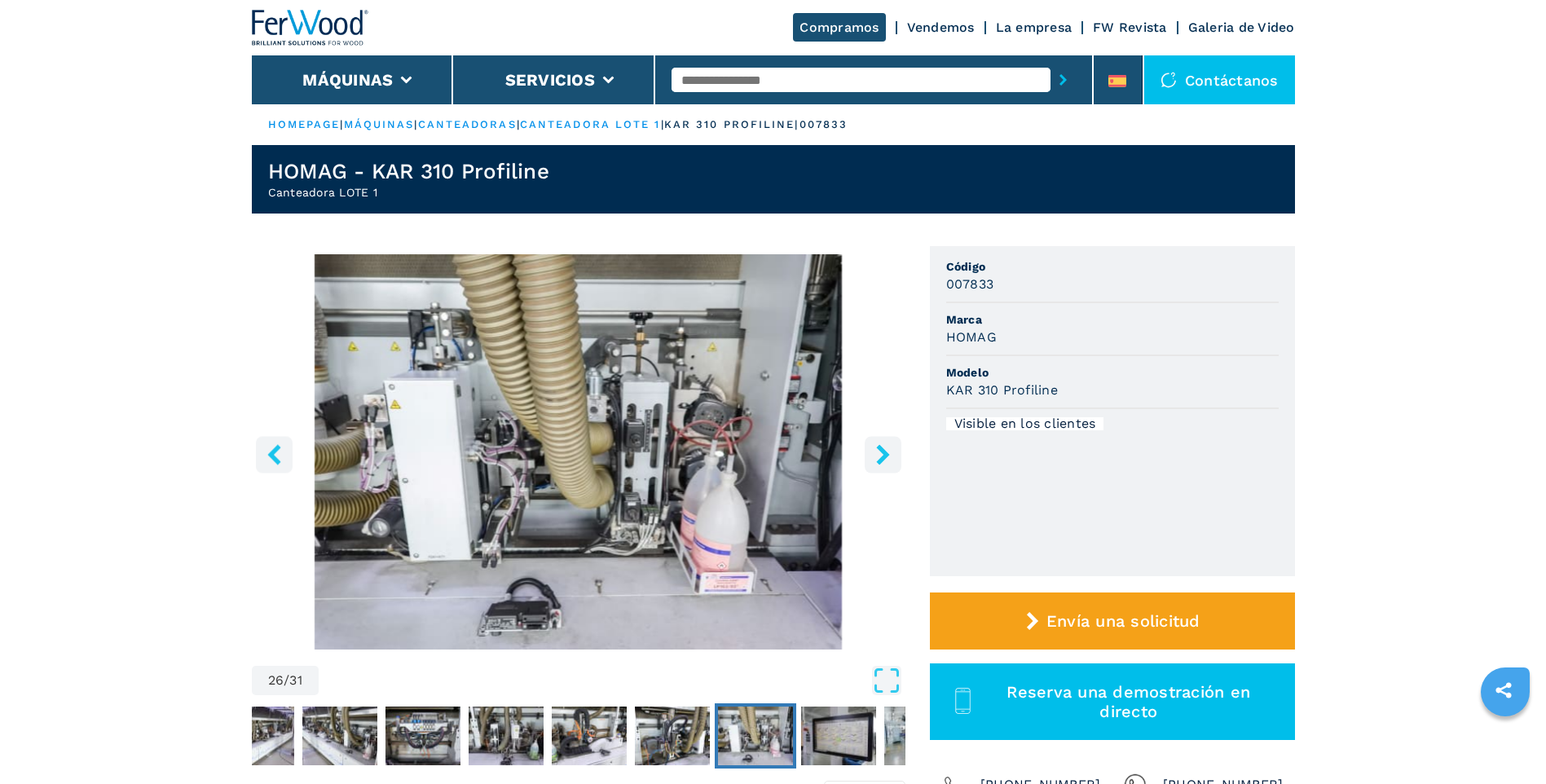
click at [888, 459] on icon "right-button" at bounding box center [883, 454] width 20 height 20
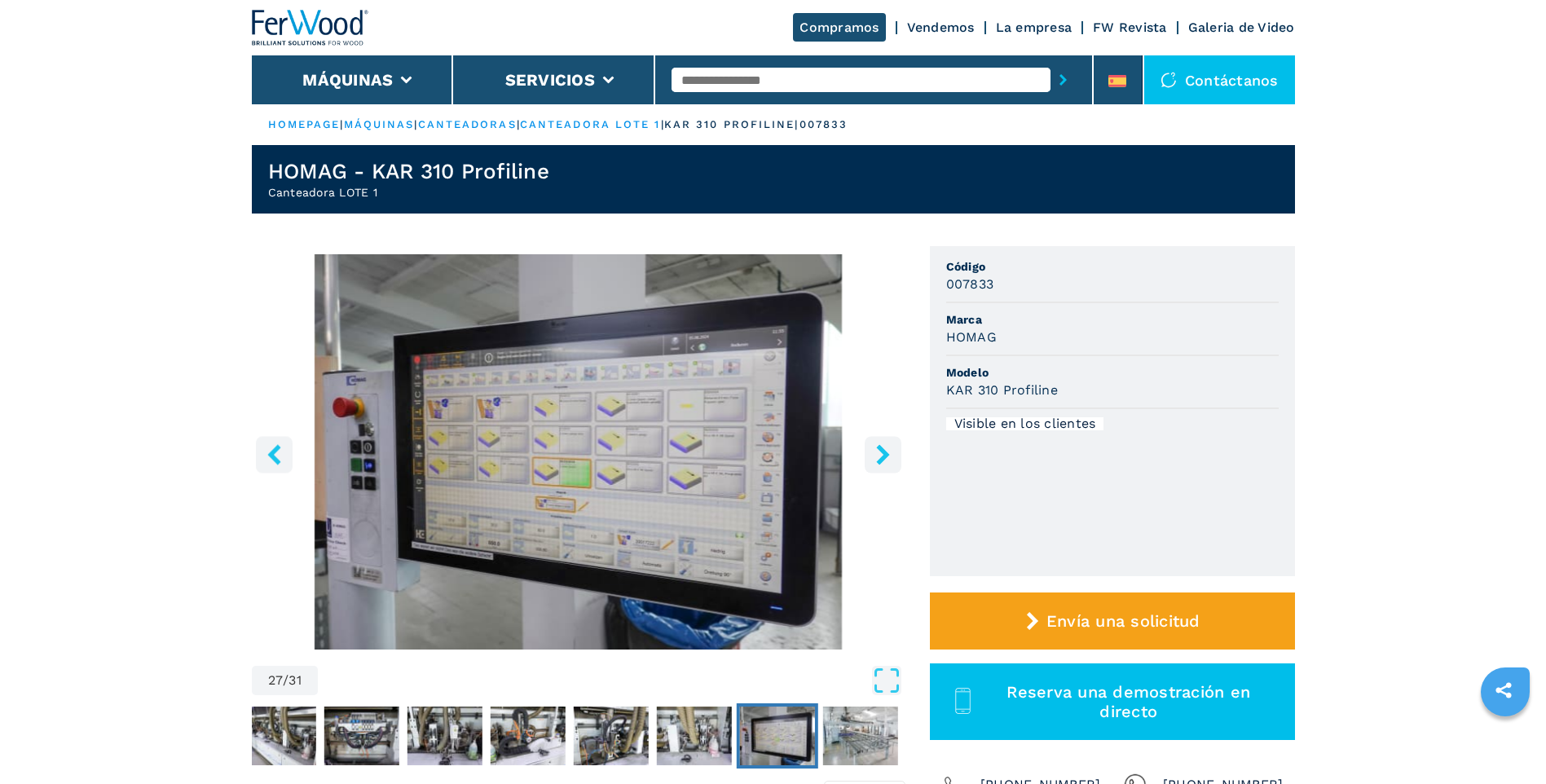
click at [888, 459] on icon "right-button" at bounding box center [883, 454] width 20 height 20
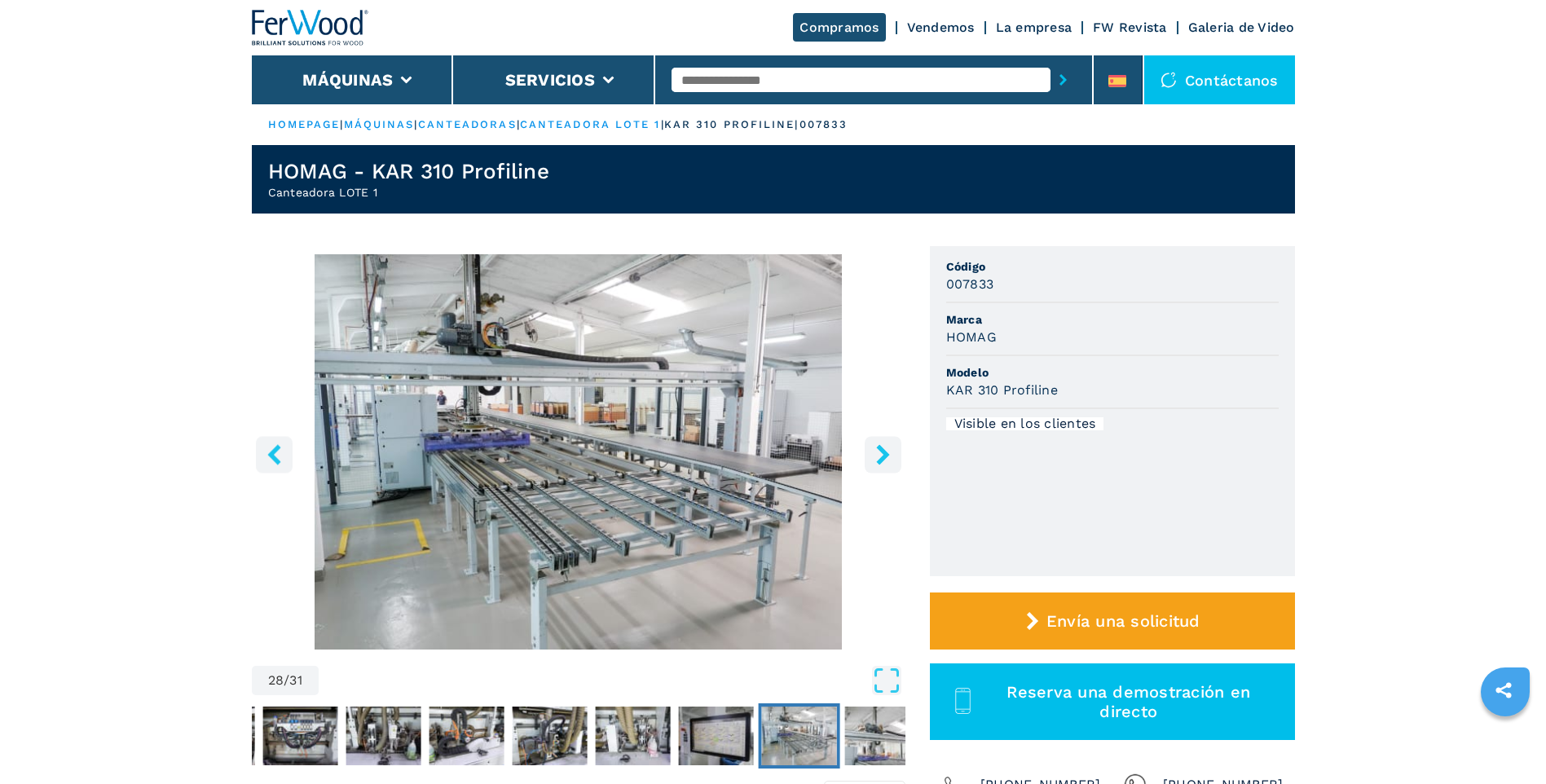
click at [888, 459] on icon "right-button" at bounding box center [883, 454] width 20 height 20
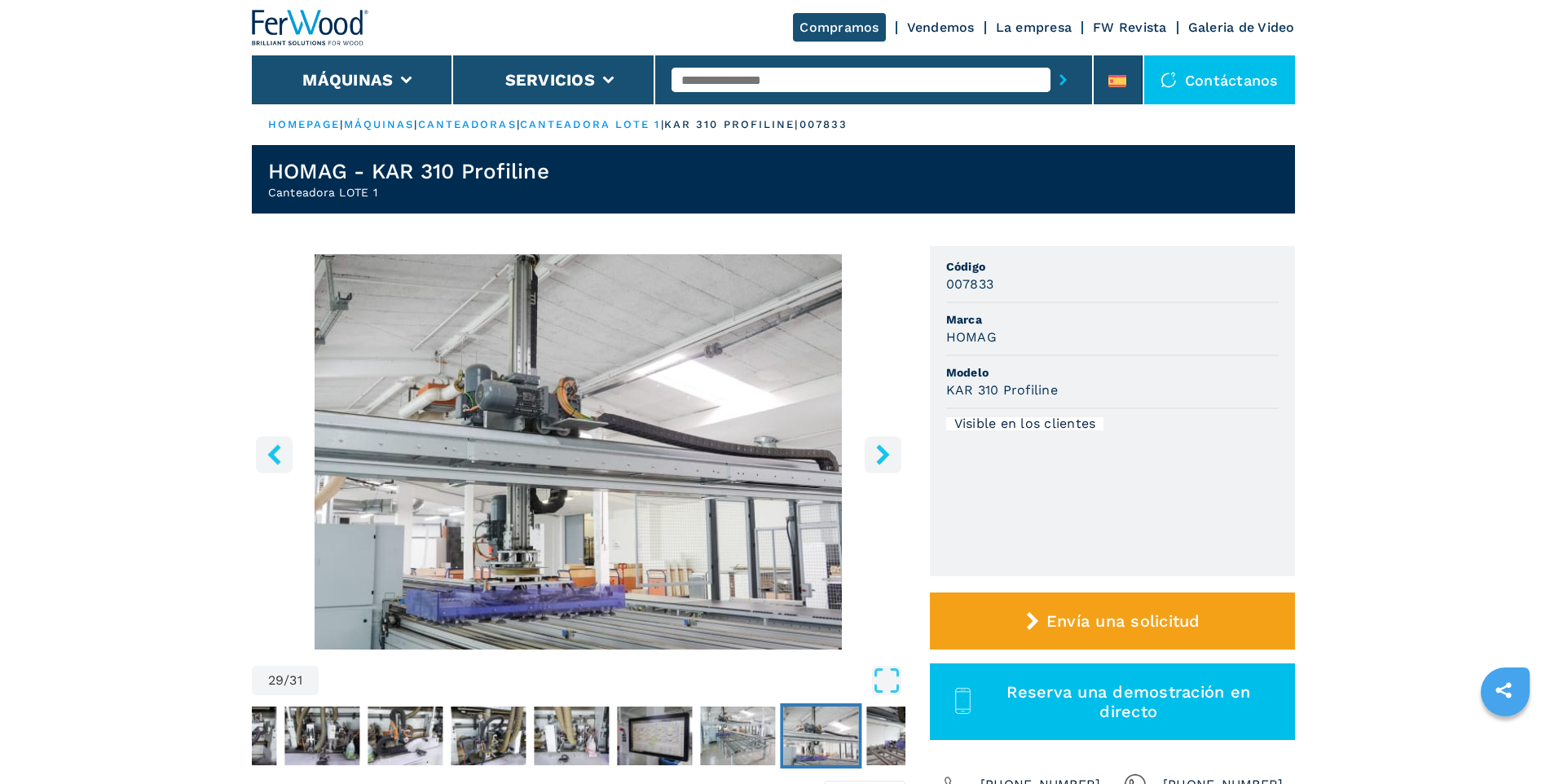
click at [888, 459] on icon "right-button" at bounding box center [883, 454] width 20 height 20
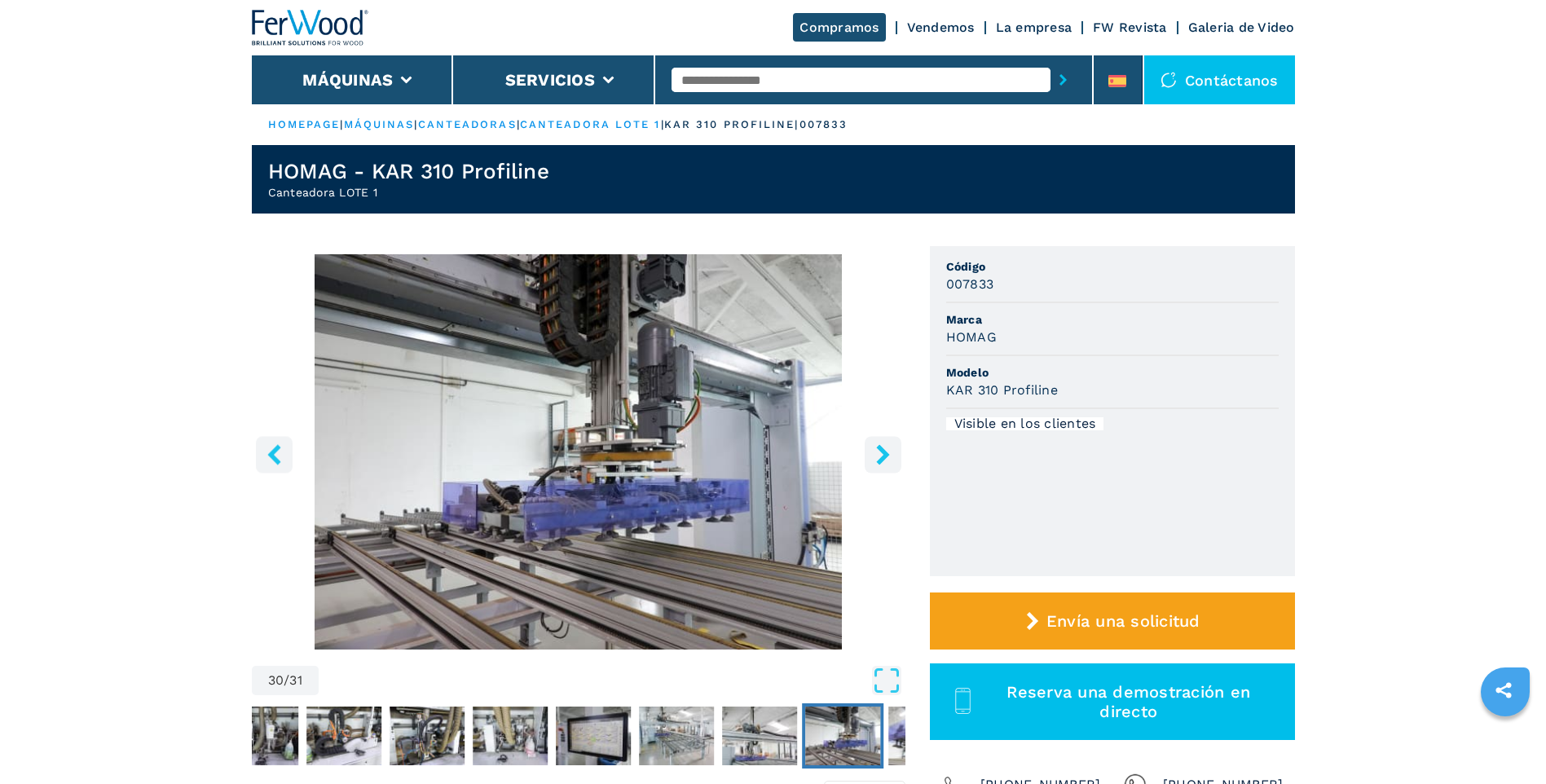
click at [888, 459] on icon "right-button" at bounding box center [883, 454] width 20 height 20
